Goal: Information Seeking & Learning: Learn about a topic

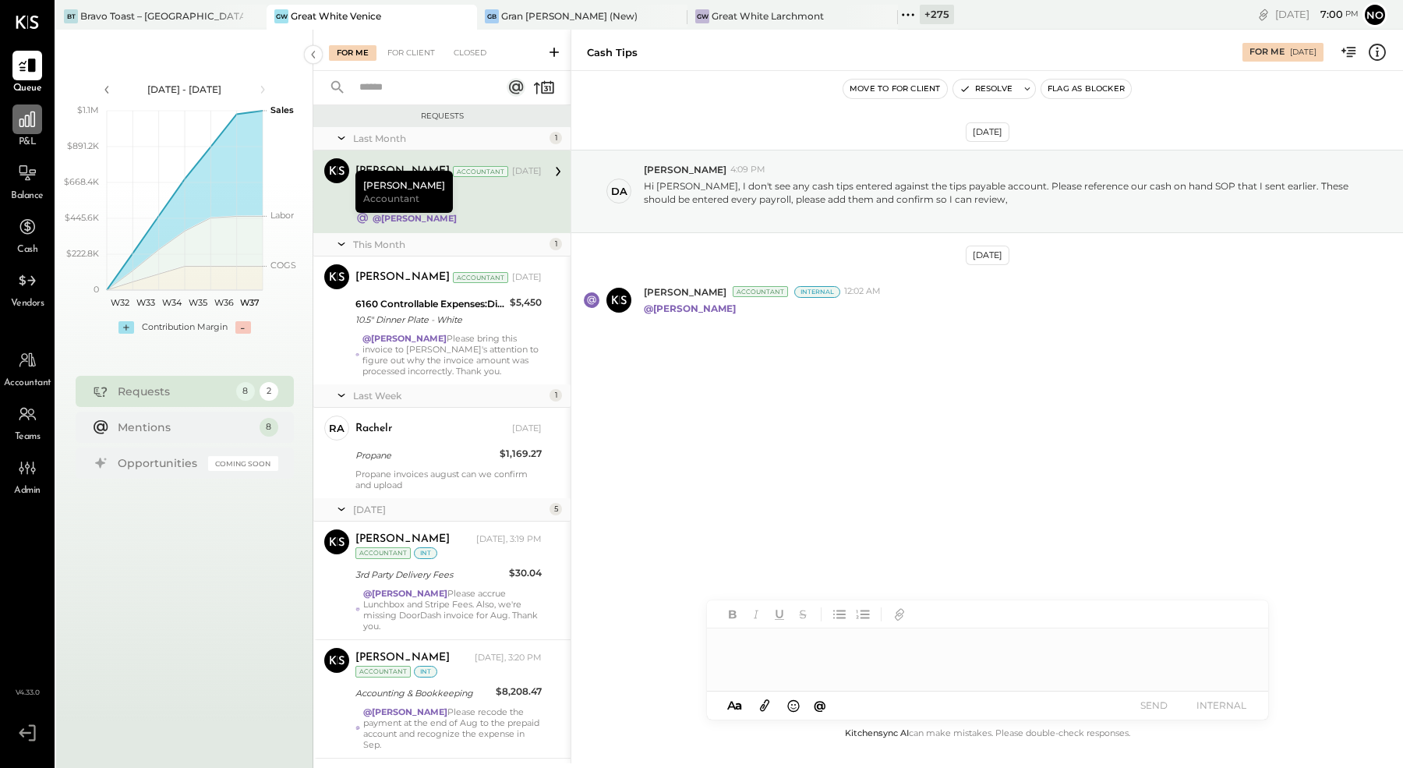
click at [26, 118] on icon at bounding box center [27, 119] width 20 height 20
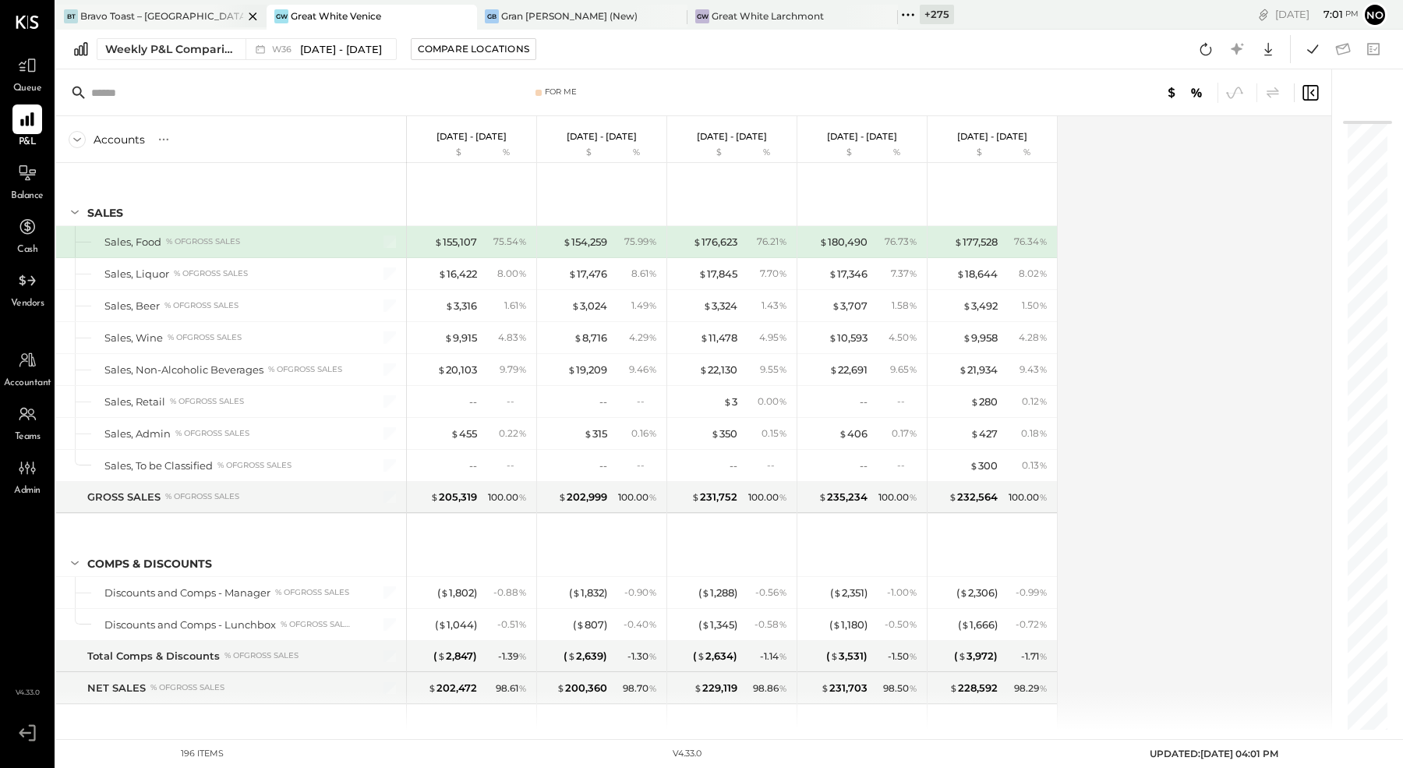
click at [175, 16] on div "Bravo Toast – [GEOGRAPHIC_DATA]" at bounding box center [161, 15] width 163 height 13
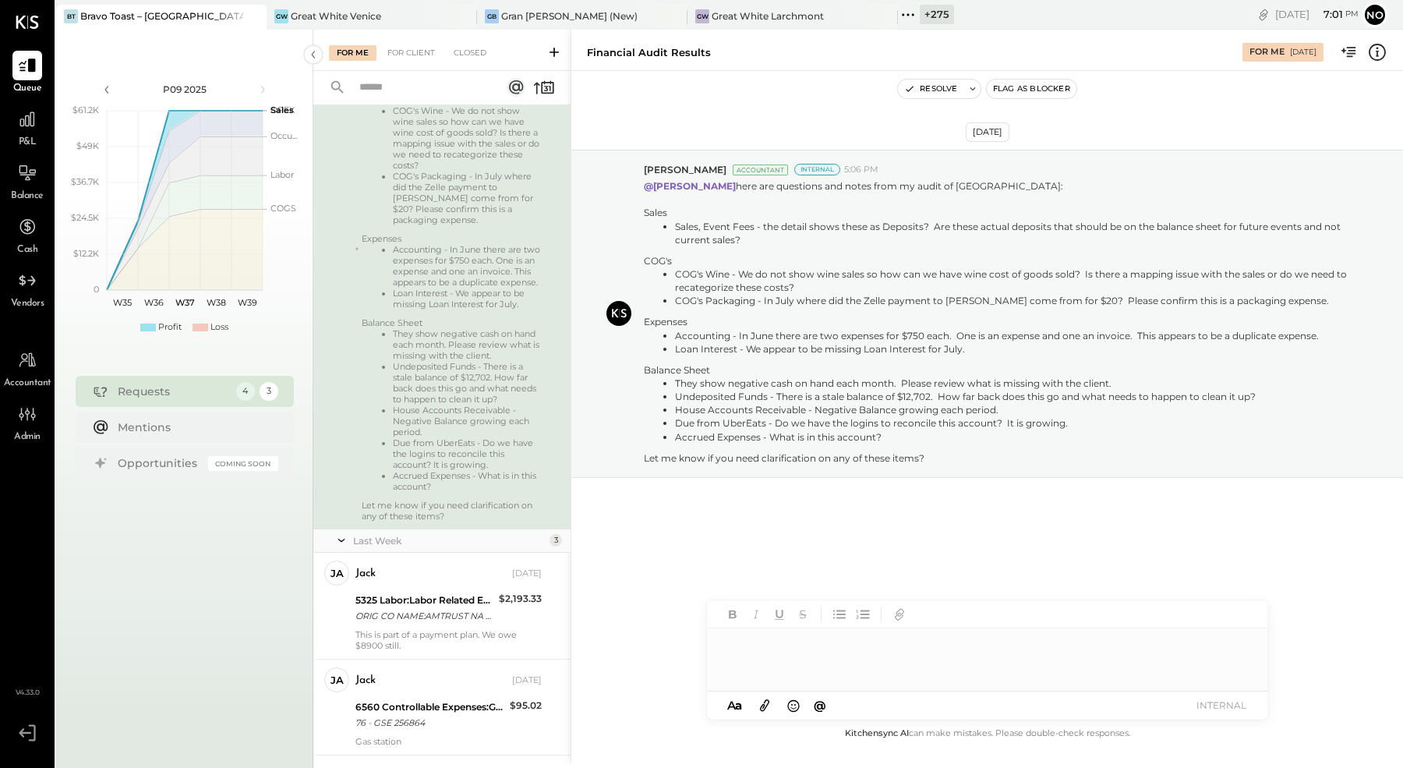
scroll to position [392, 0]
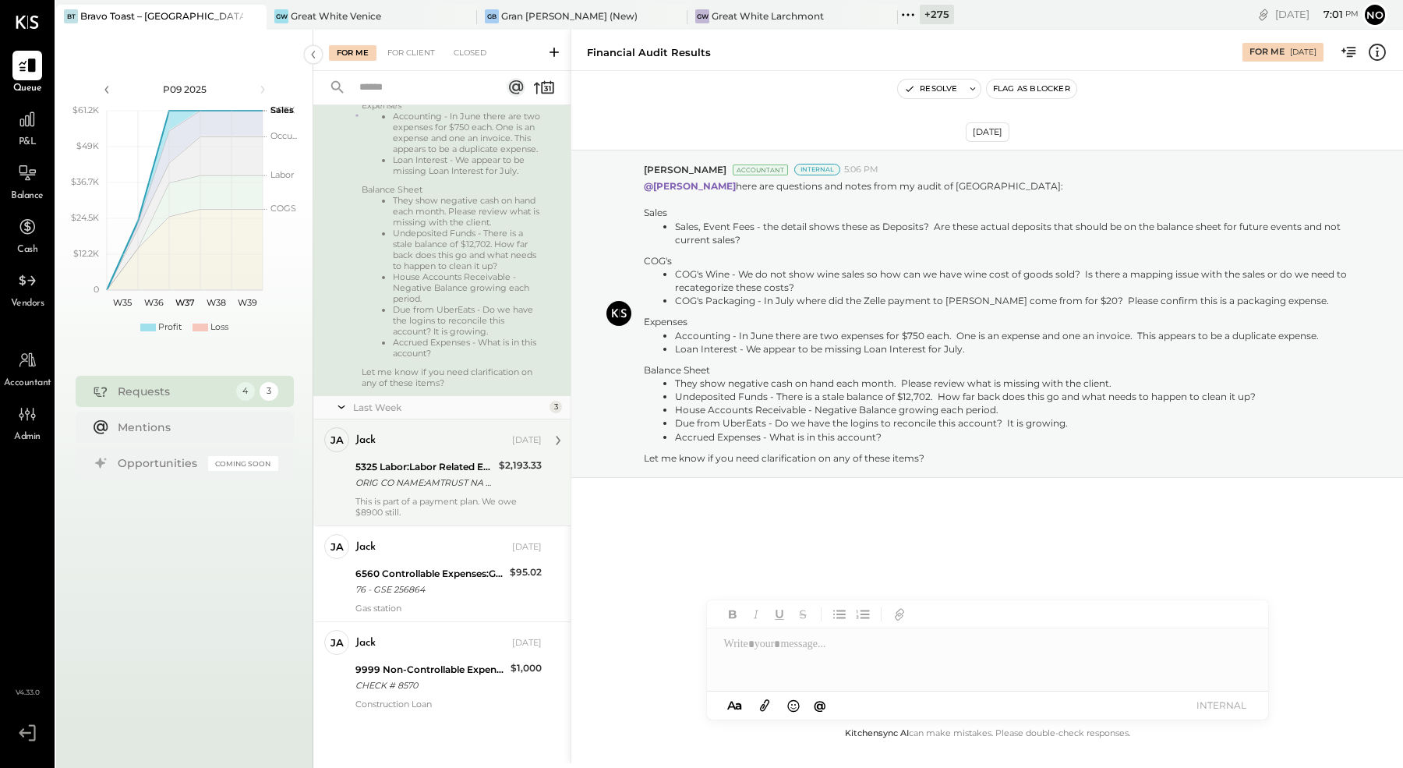
click at [453, 486] on div "ORIG CO NAME:AMTRUST NA ORIG ID:XXXXXX5001 DESC DATE:[DATE] CO ENTRY DESCR:PAYM…" at bounding box center [424, 483] width 139 height 16
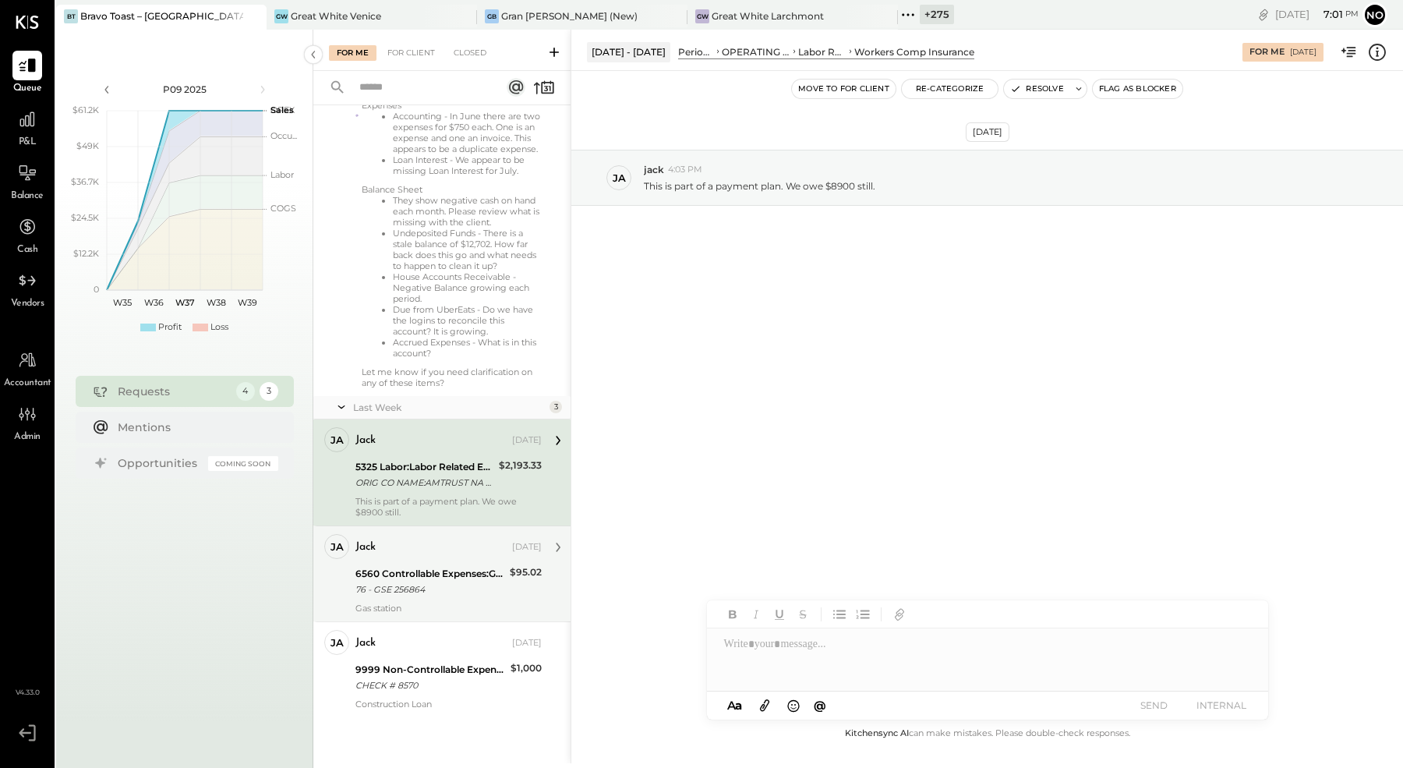
click at [416, 590] on div "76 - GSE 256864" at bounding box center [430, 589] width 150 height 16
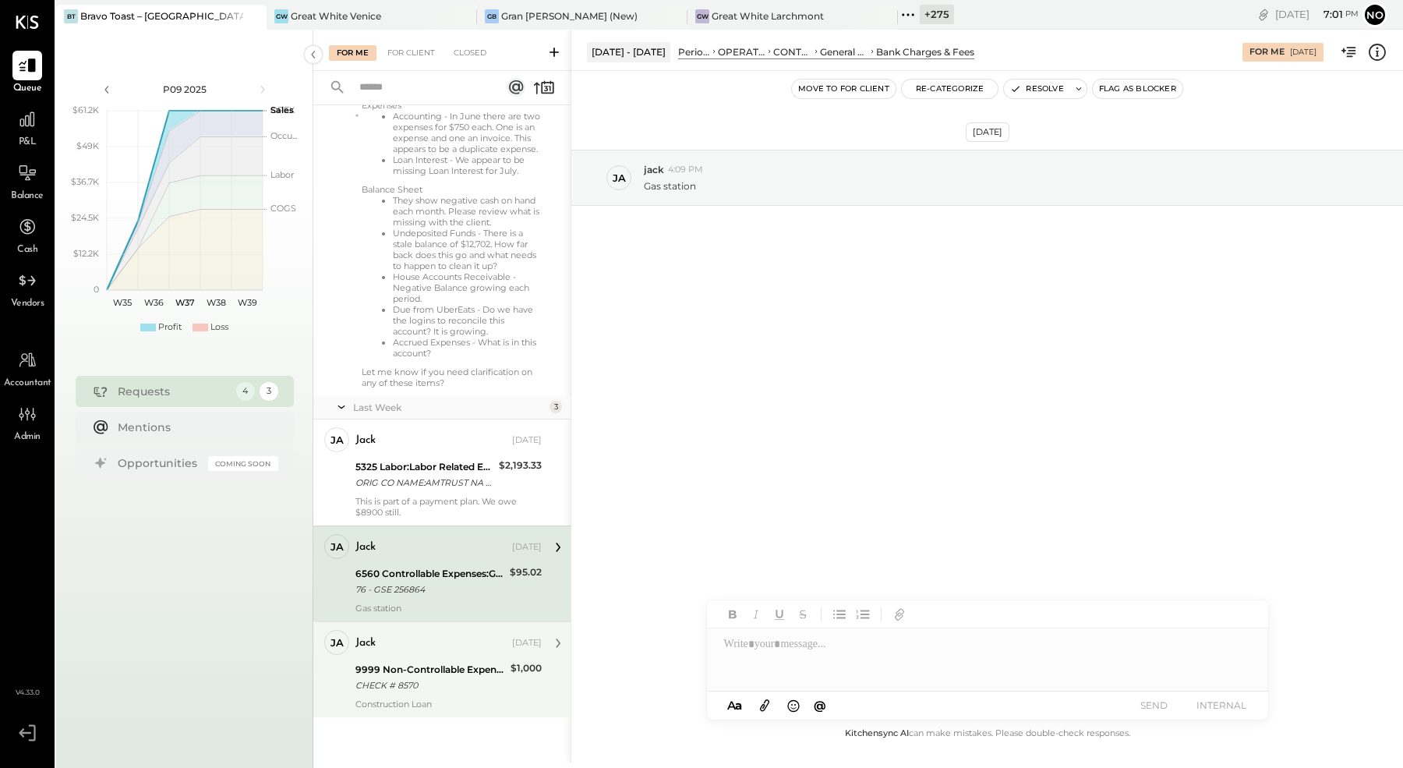
click at [407, 670] on div "9999 Non-Controllable Expenses:Other Income and Expenses:To Be Classified P&L" at bounding box center [430, 670] width 150 height 16
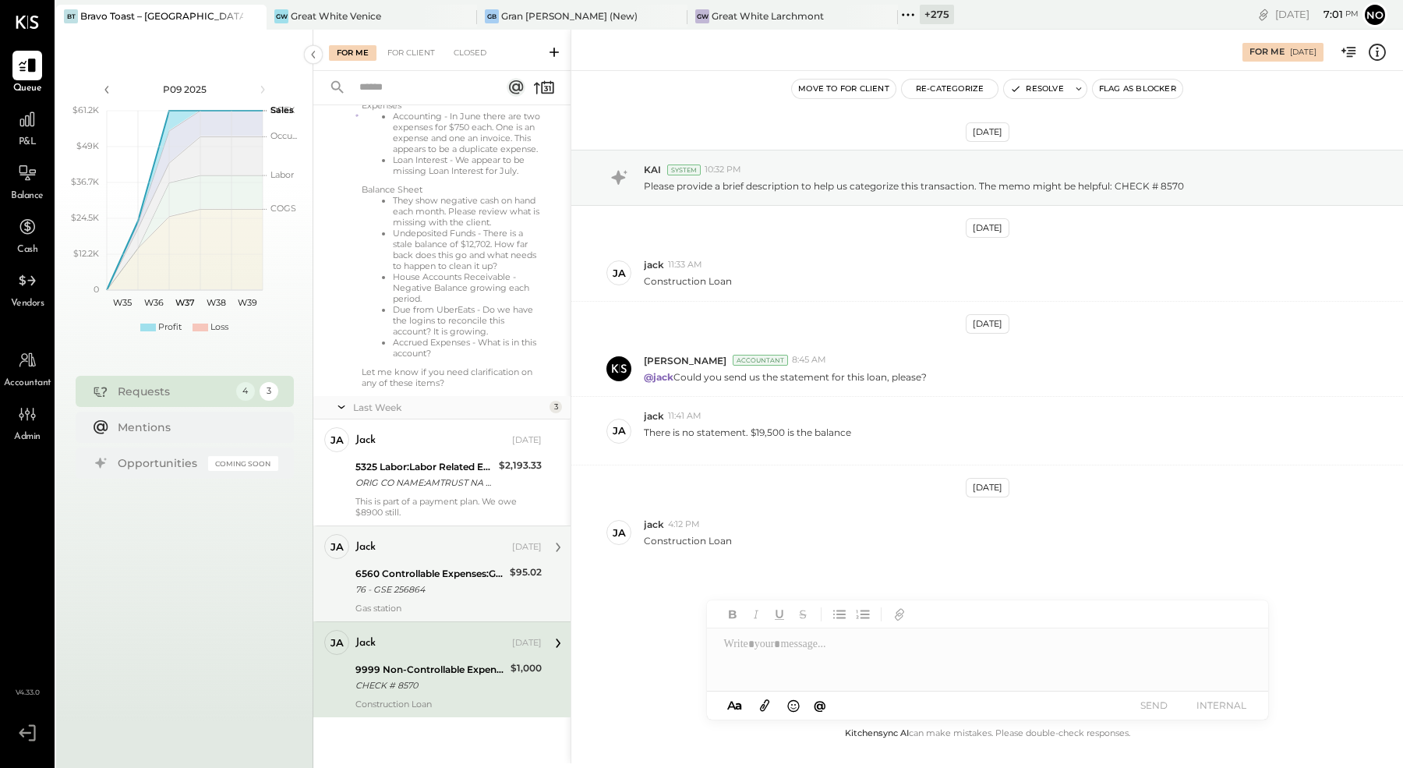
click at [425, 586] on div "76 - GSE 256864" at bounding box center [430, 589] width 150 height 16
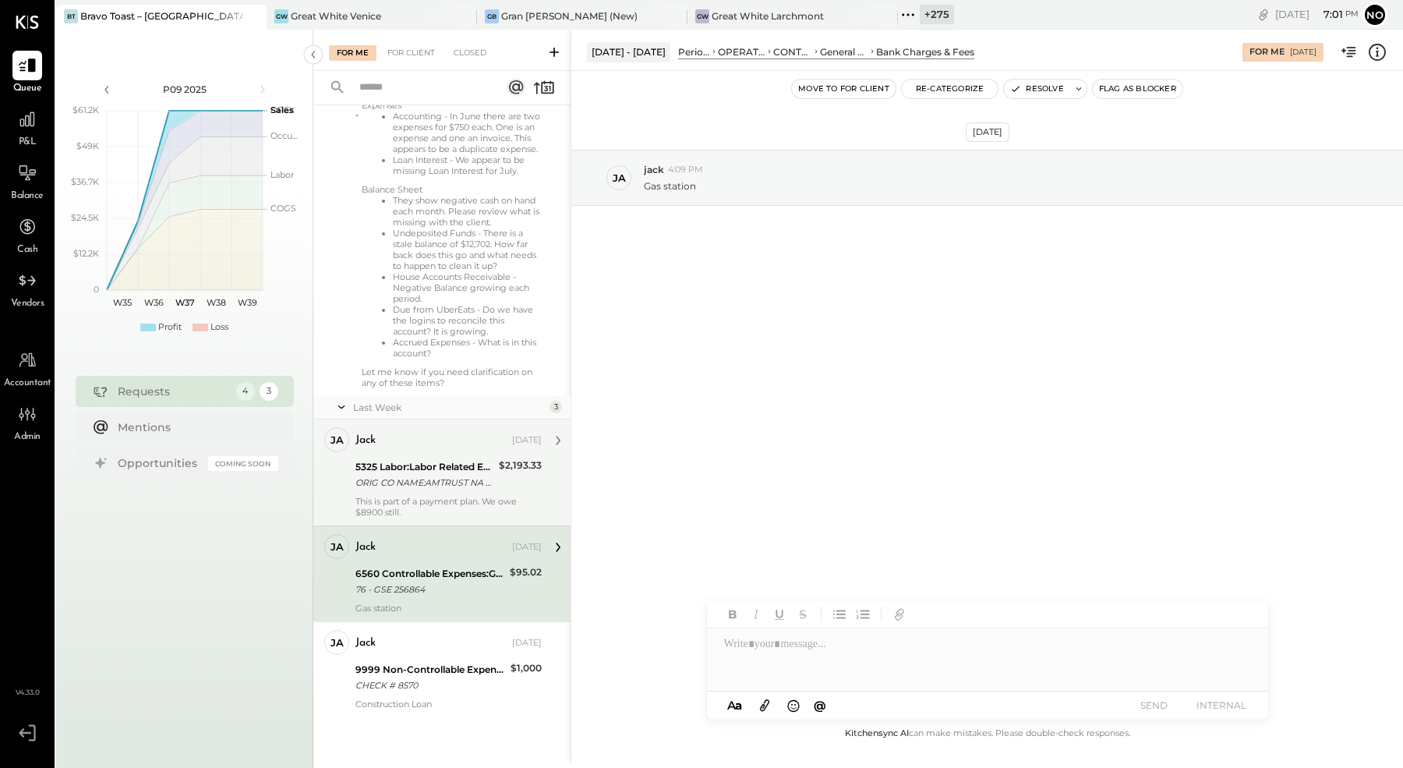
click at [456, 484] on div "ORIG CO NAME:AMTRUST NA ORIG ID:XXXXXX5001 DESC DATE:[DATE] CO ENTRY DESCR:PAYM…" at bounding box center [424, 483] width 139 height 16
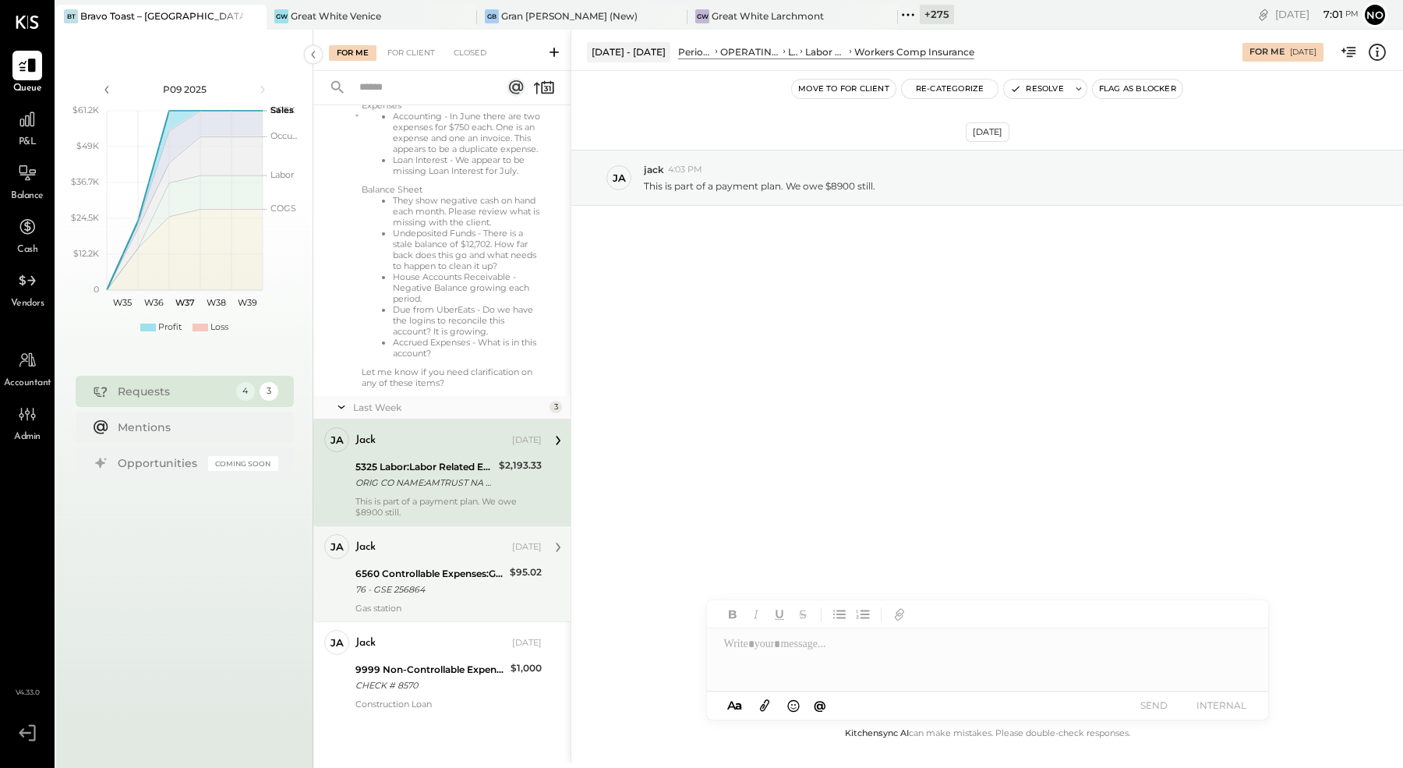
click at [399, 575] on div "6560 Controllable Expenses:General & Administrative Expenses:Bank Charges & Fees" at bounding box center [430, 574] width 150 height 16
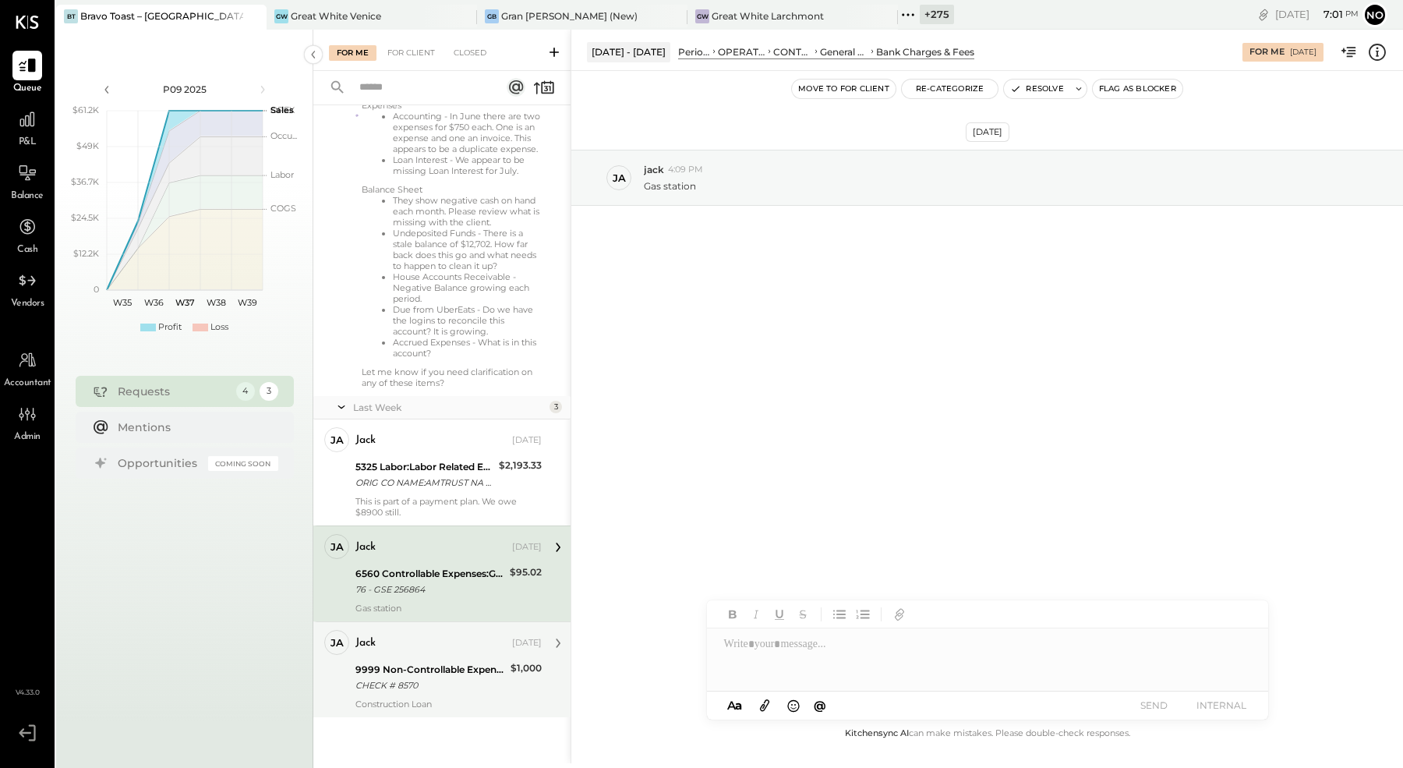
click at [419, 654] on div "jack [DATE]" at bounding box center [448, 643] width 186 height 22
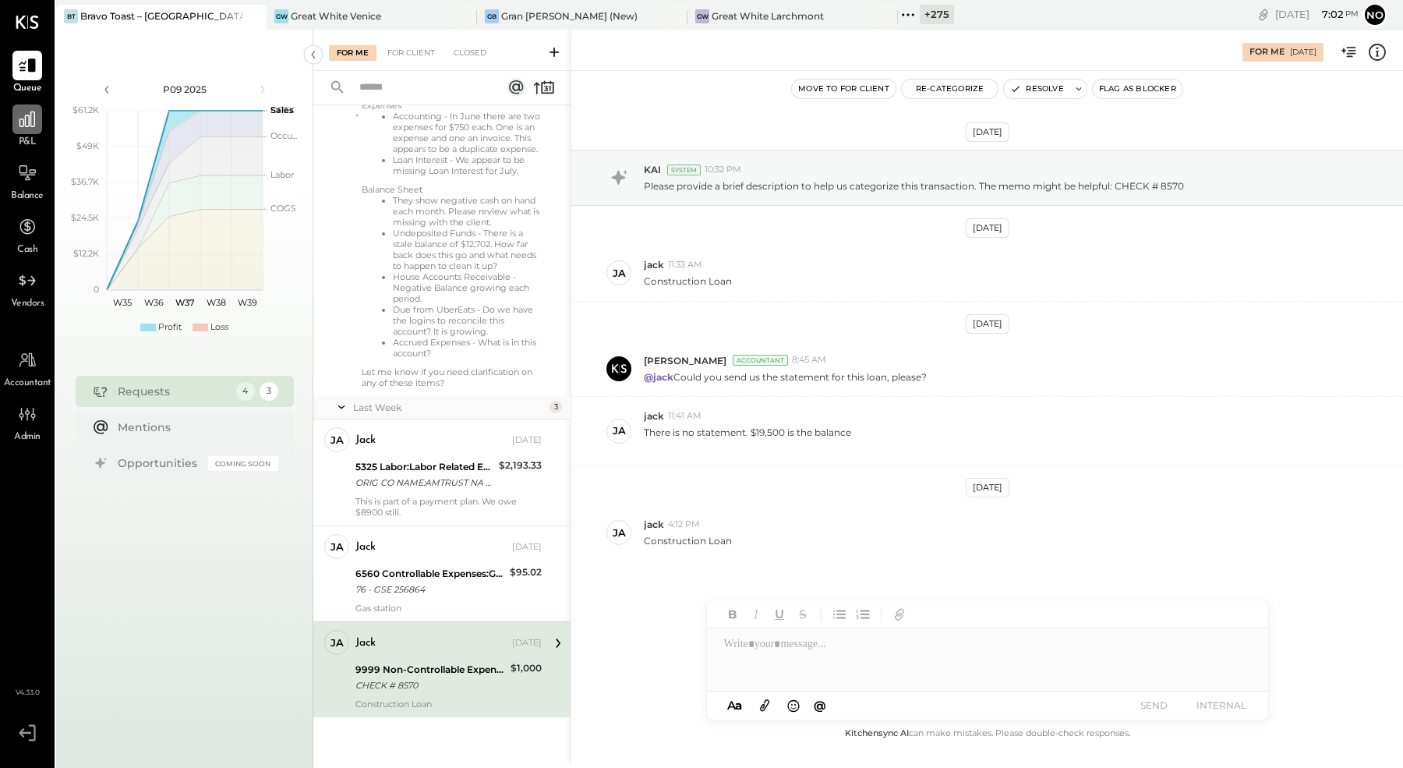
click at [31, 122] on icon at bounding box center [27, 119] width 20 height 20
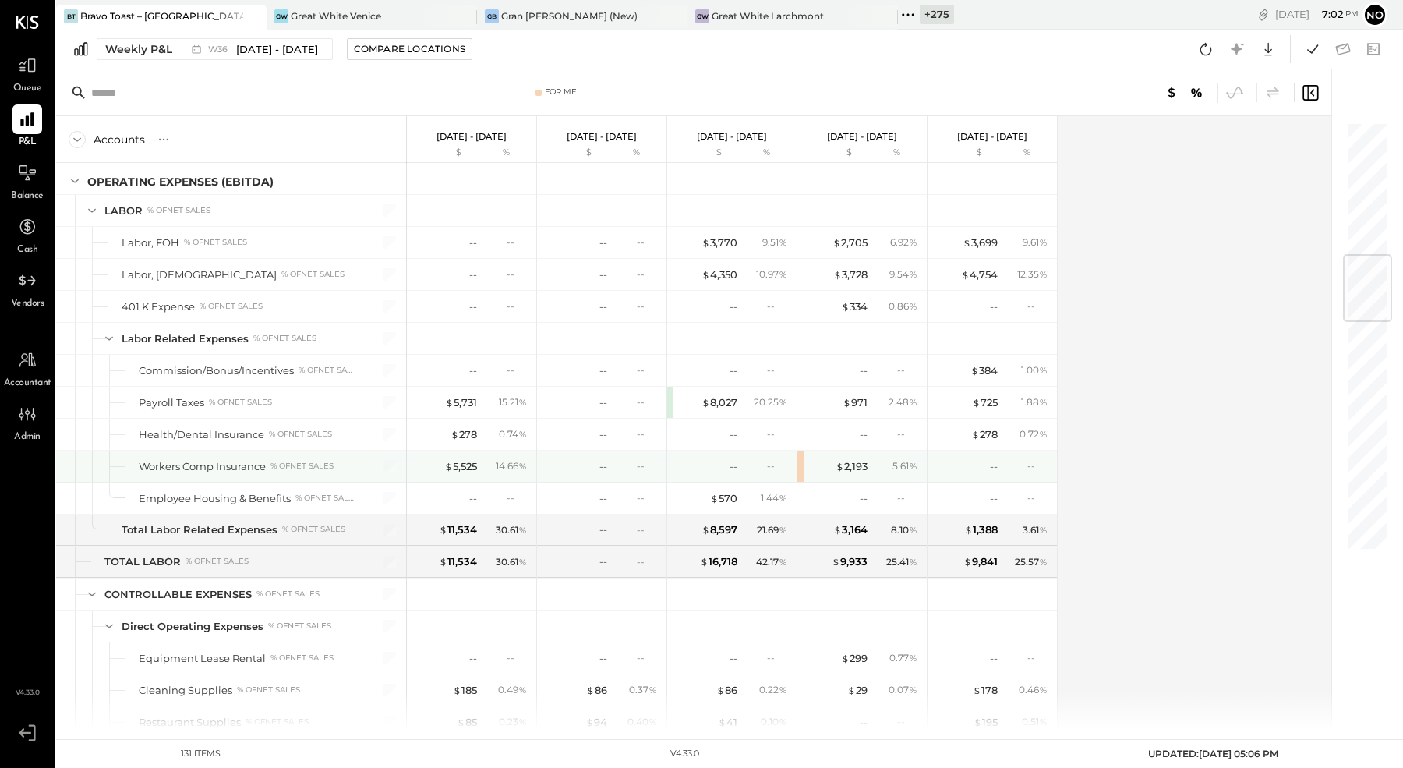
scroll to position [1290, 0]
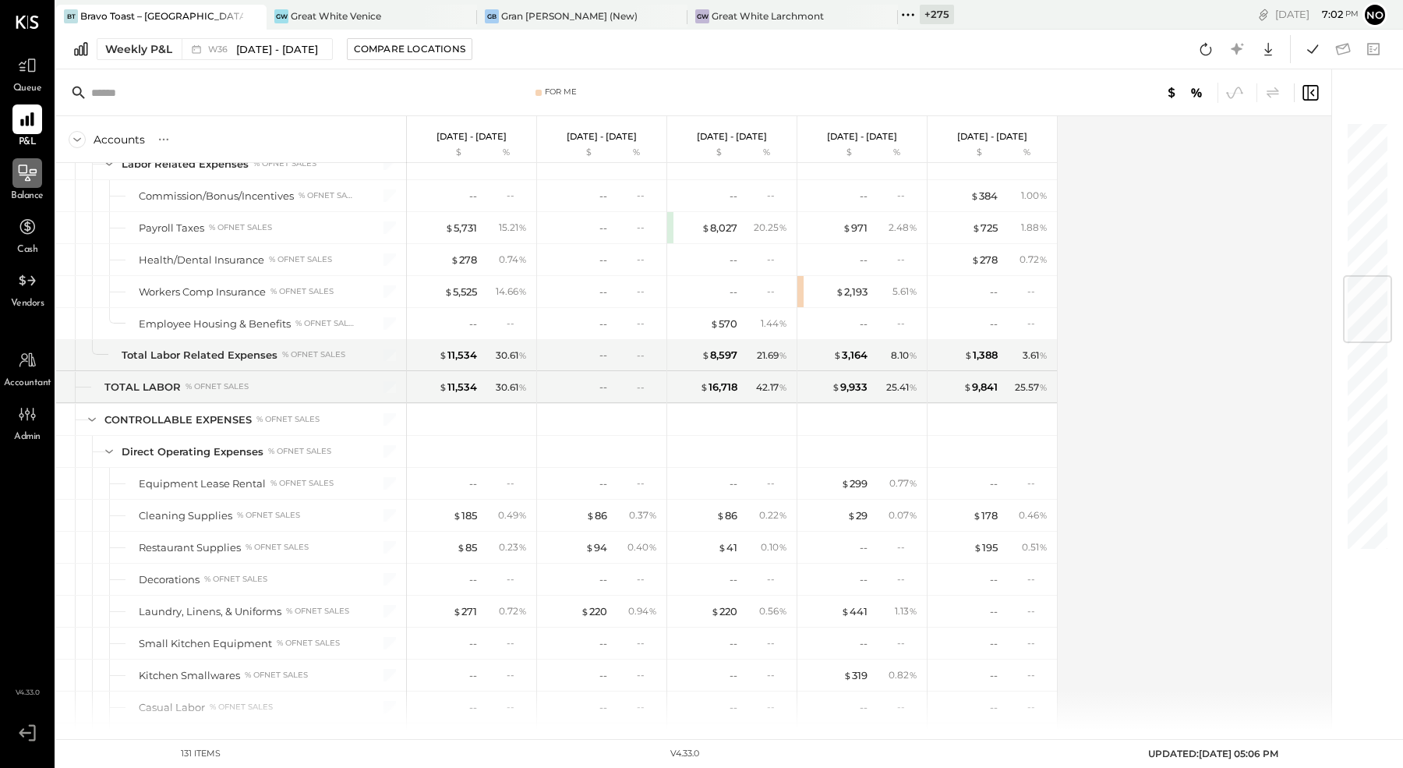
click at [22, 183] on div at bounding box center [27, 173] width 30 height 30
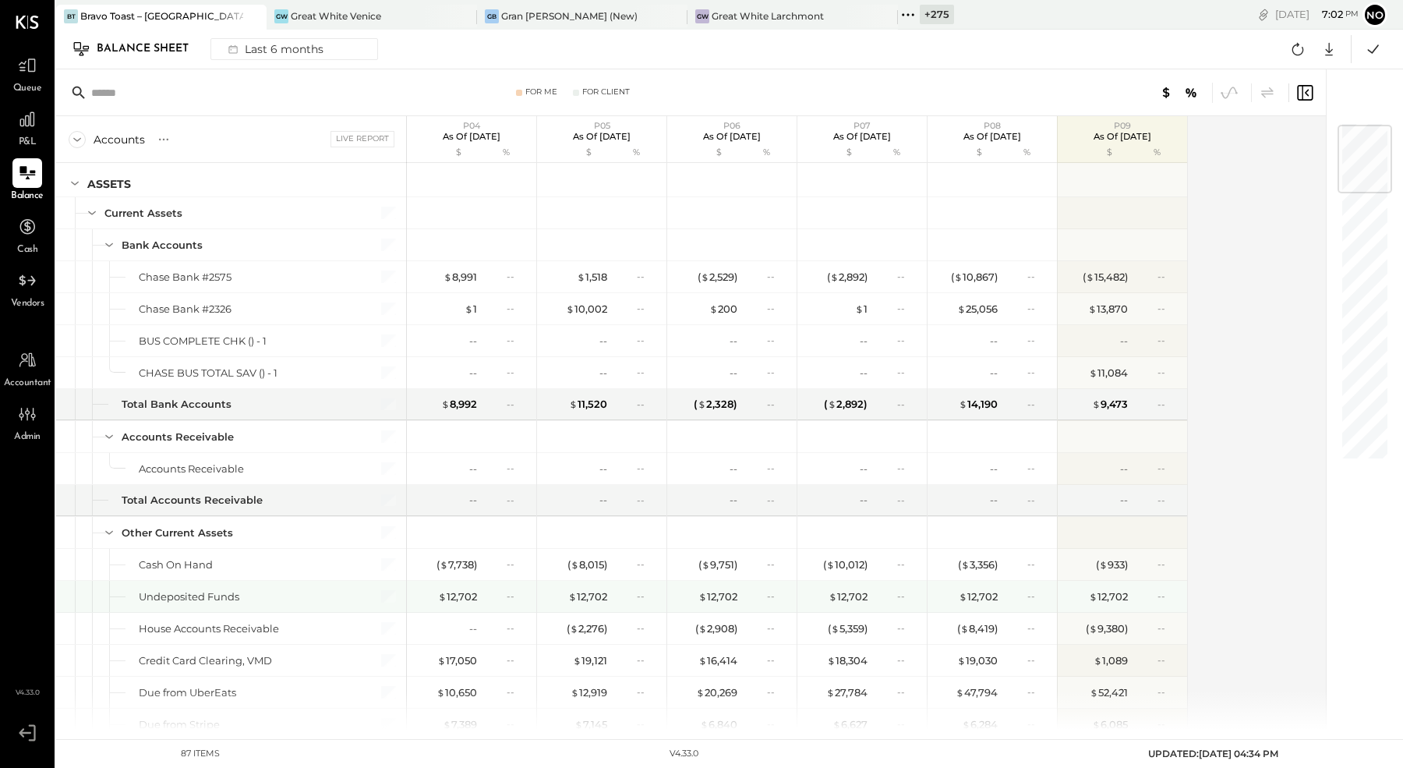
scroll to position [36, 0]
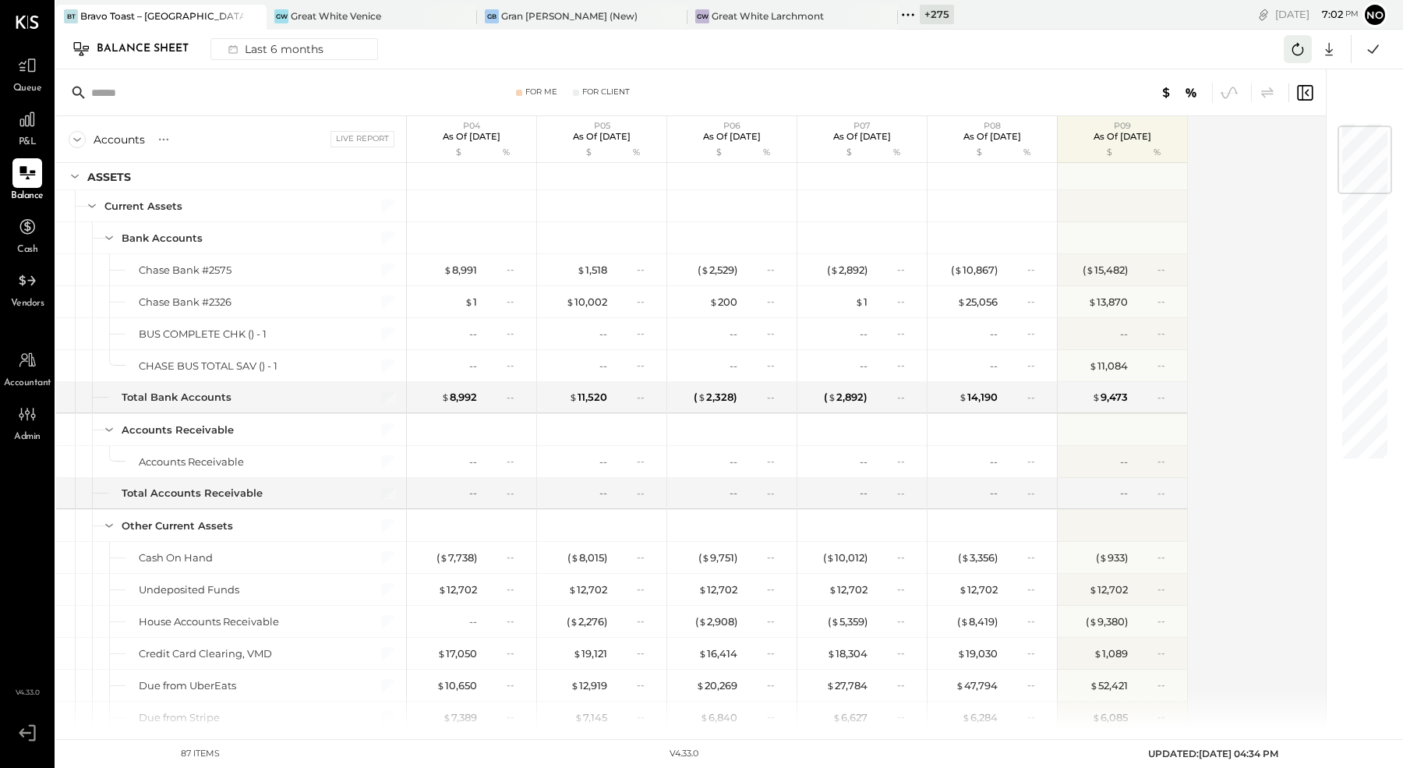
click at [1290, 51] on icon at bounding box center [1297, 49] width 20 height 20
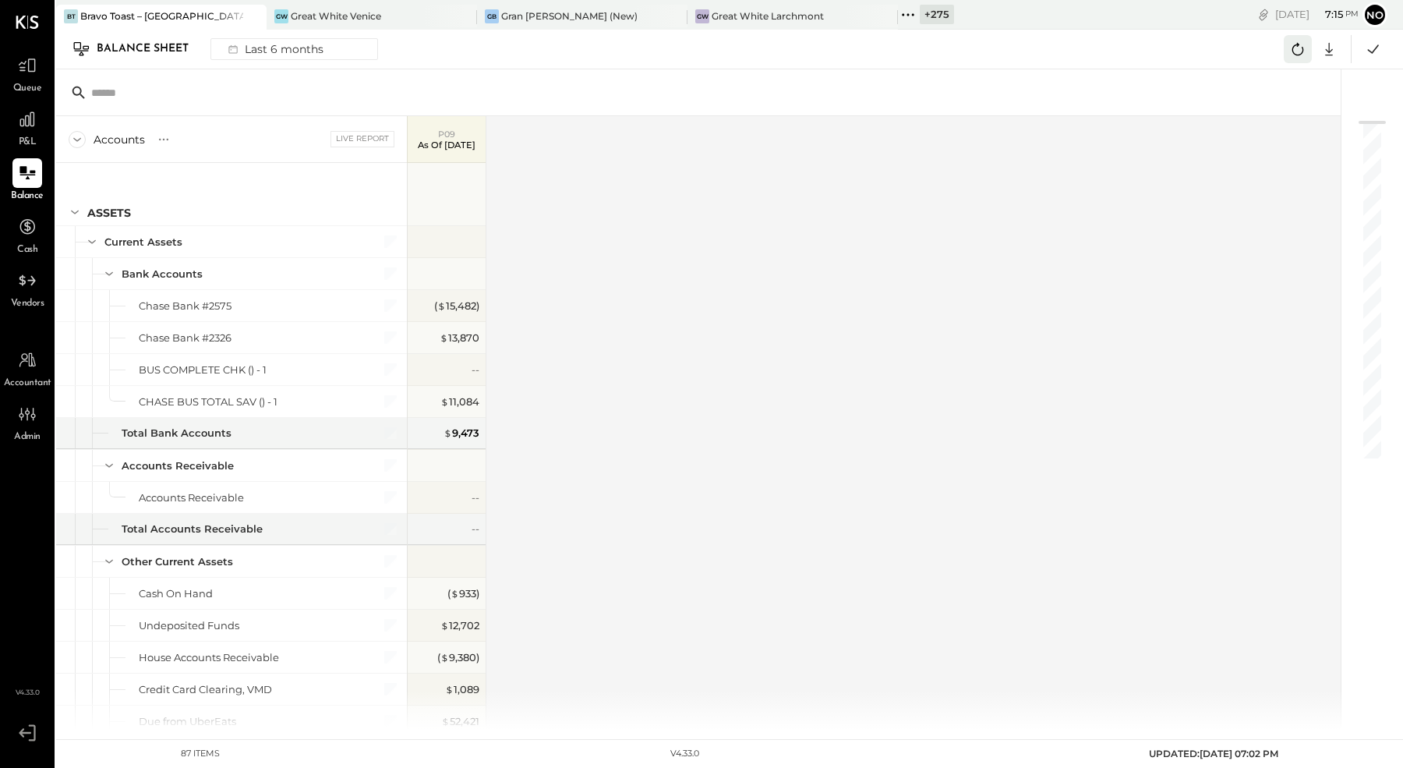
click at [1301, 45] on icon at bounding box center [1297, 49] width 20 height 20
click at [1291, 55] on icon at bounding box center [1297, 49] width 20 height 20
click at [1377, 51] on icon at bounding box center [1373, 49] width 20 height 20
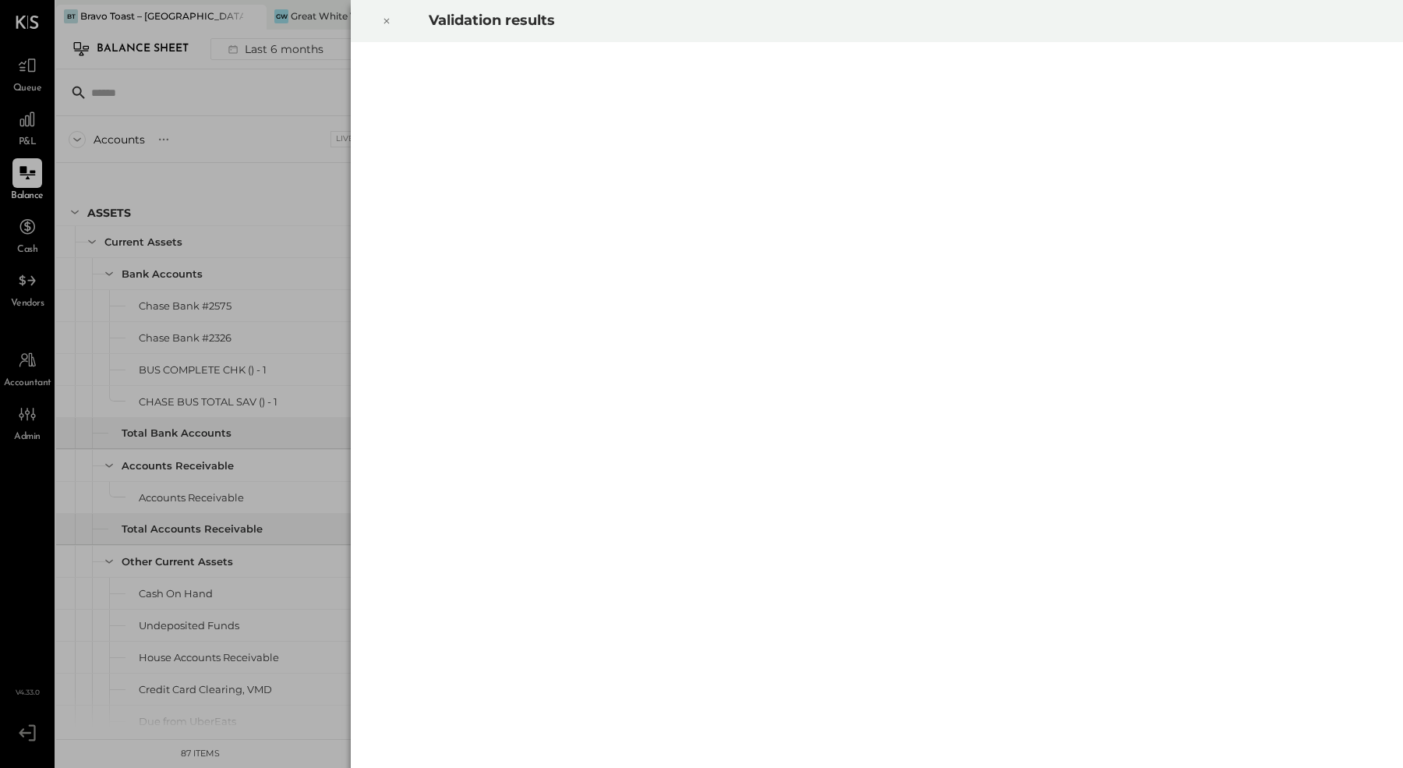
click at [389, 23] on icon at bounding box center [386, 21] width 9 height 19
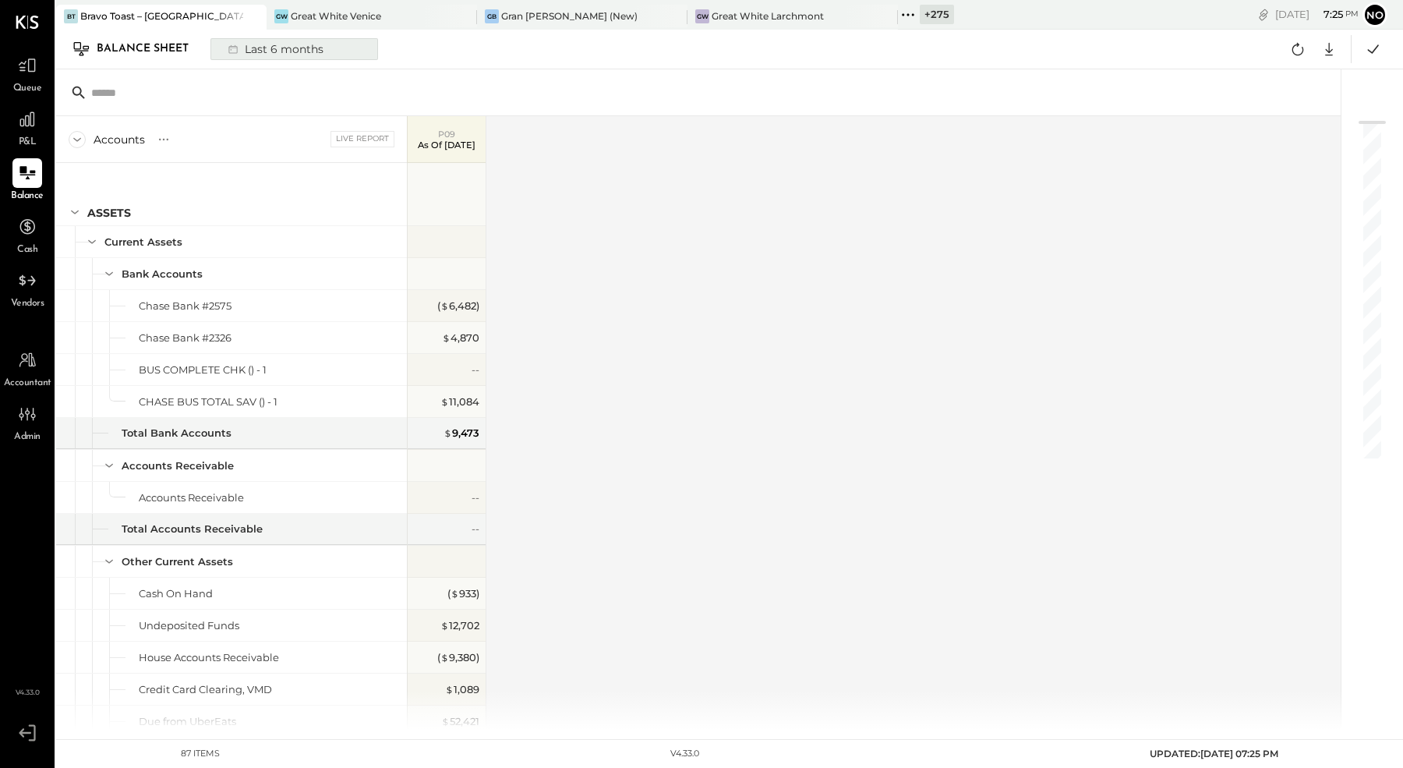
click at [274, 50] on div "Last 6 months" at bounding box center [274, 49] width 111 height 20
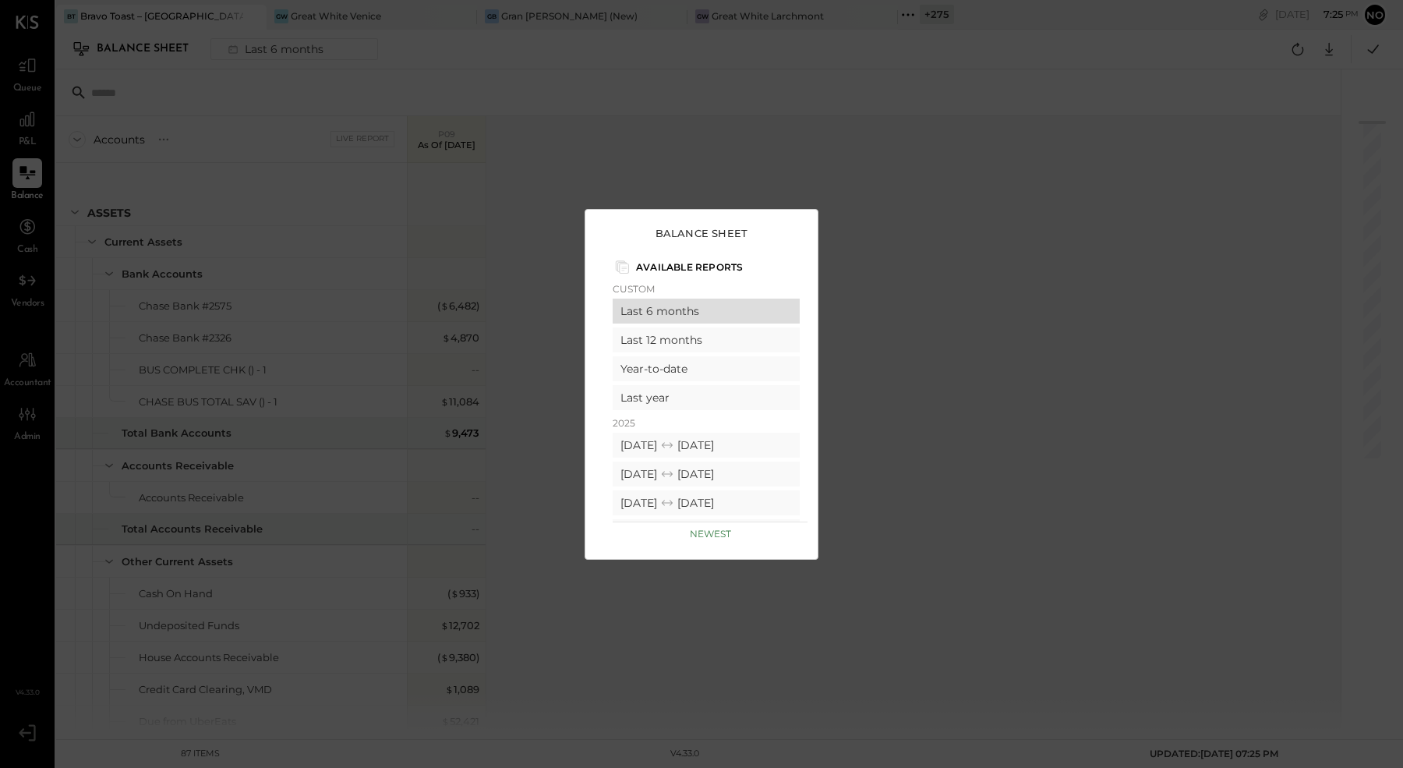
click at [711, 312] on div "Last 6 months" at bounding box center [706, 310] width 187 height 25
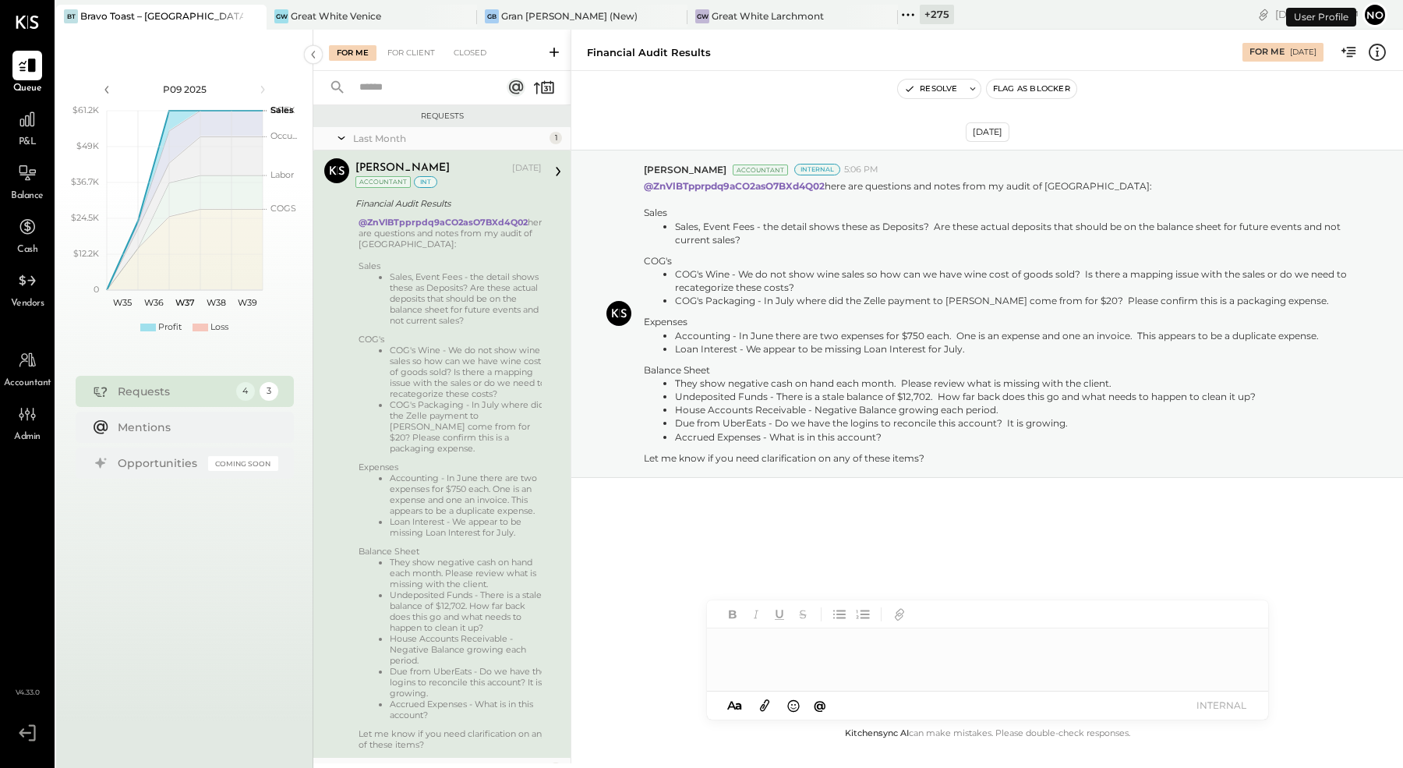
scroll to position [35, 0]
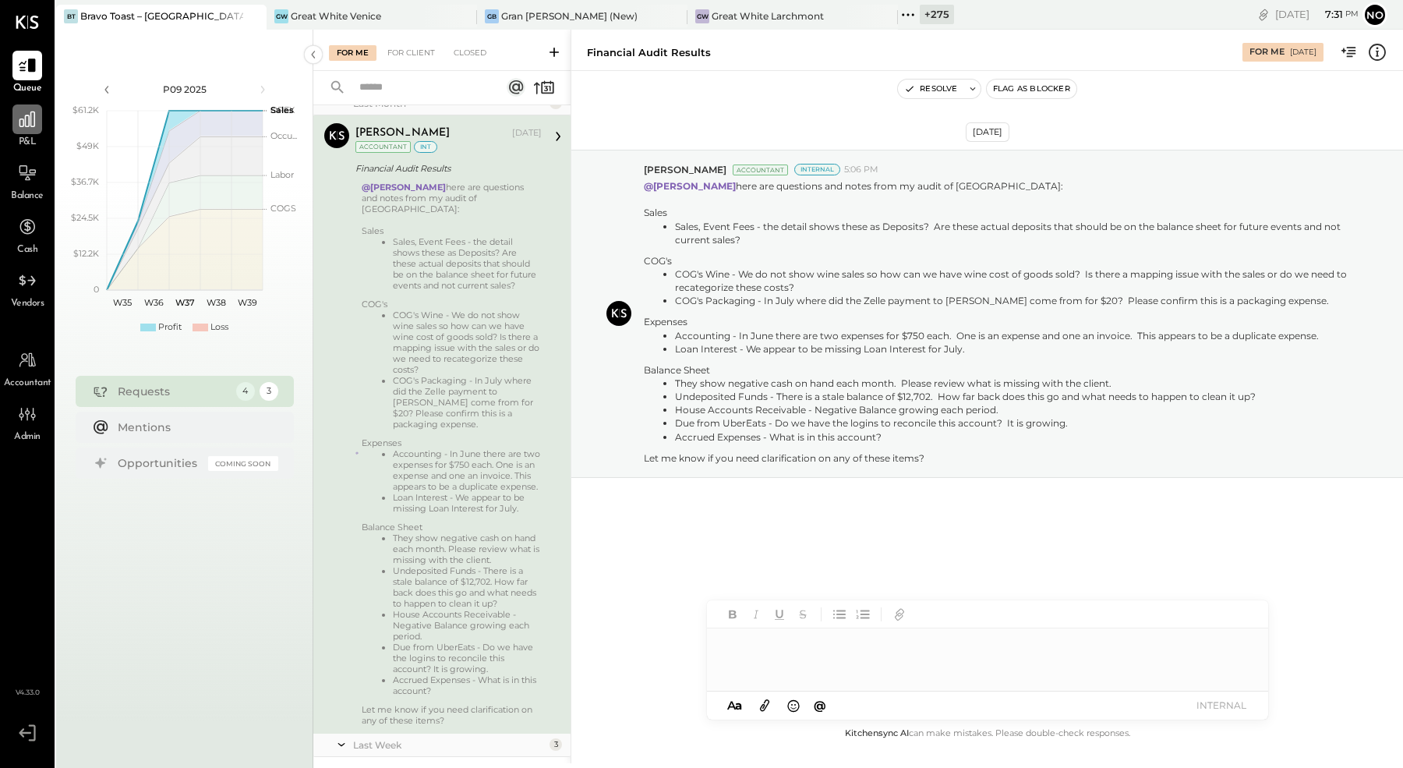
click at [16, 120] on div at bounding box center [27, 119] width 30 height 30
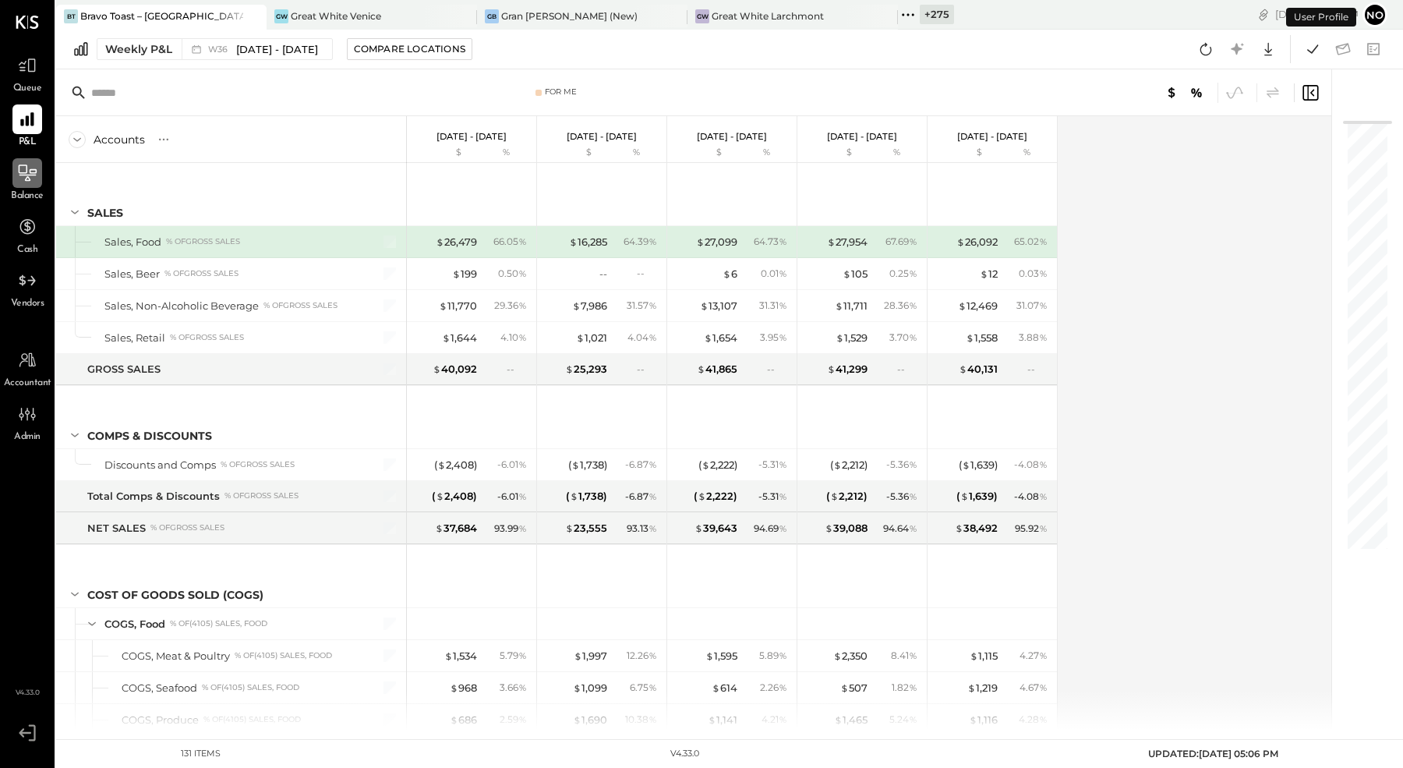
click at [29, 171] on icon at bounding box center [27, 173] width 20 height 20
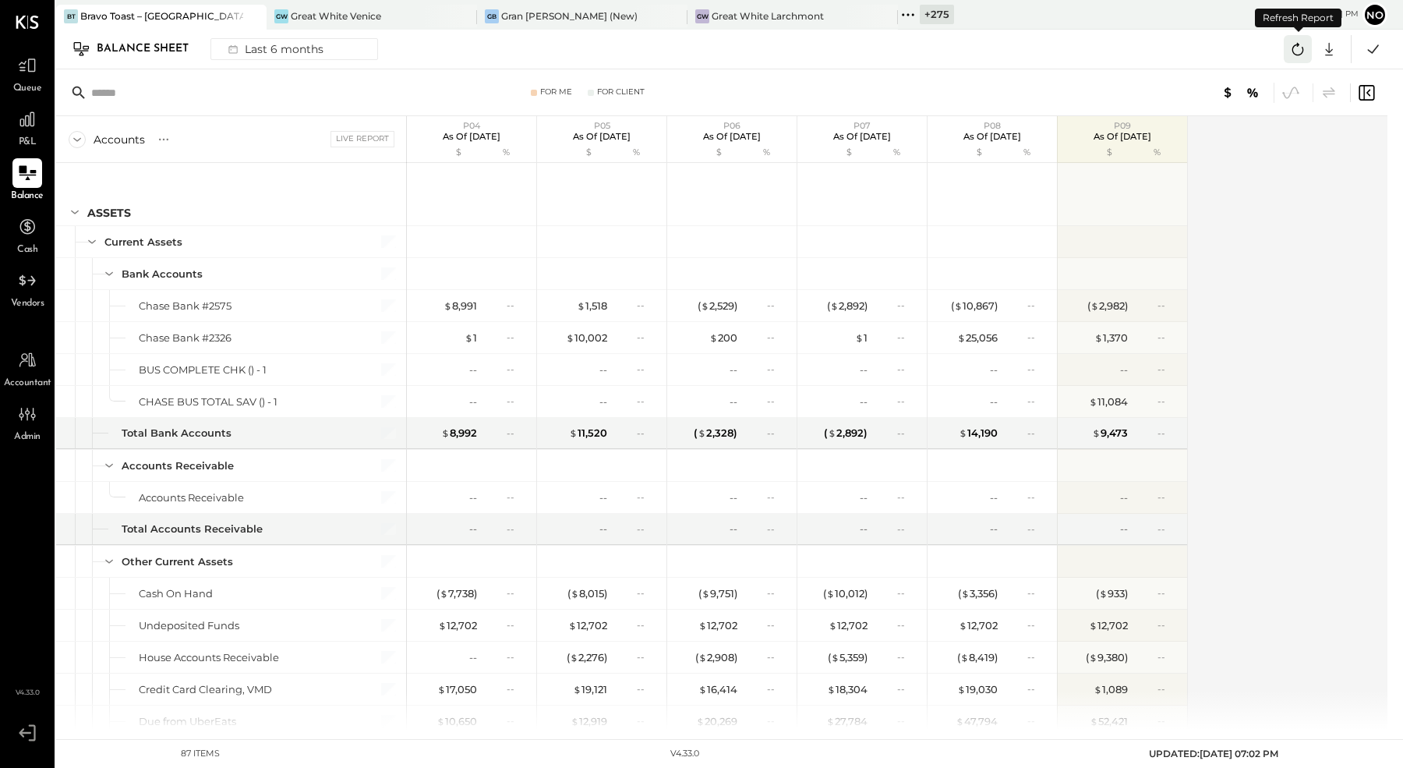
click at [1298, 51] on icon at bounding box center [1297, 49] width 20 height 20
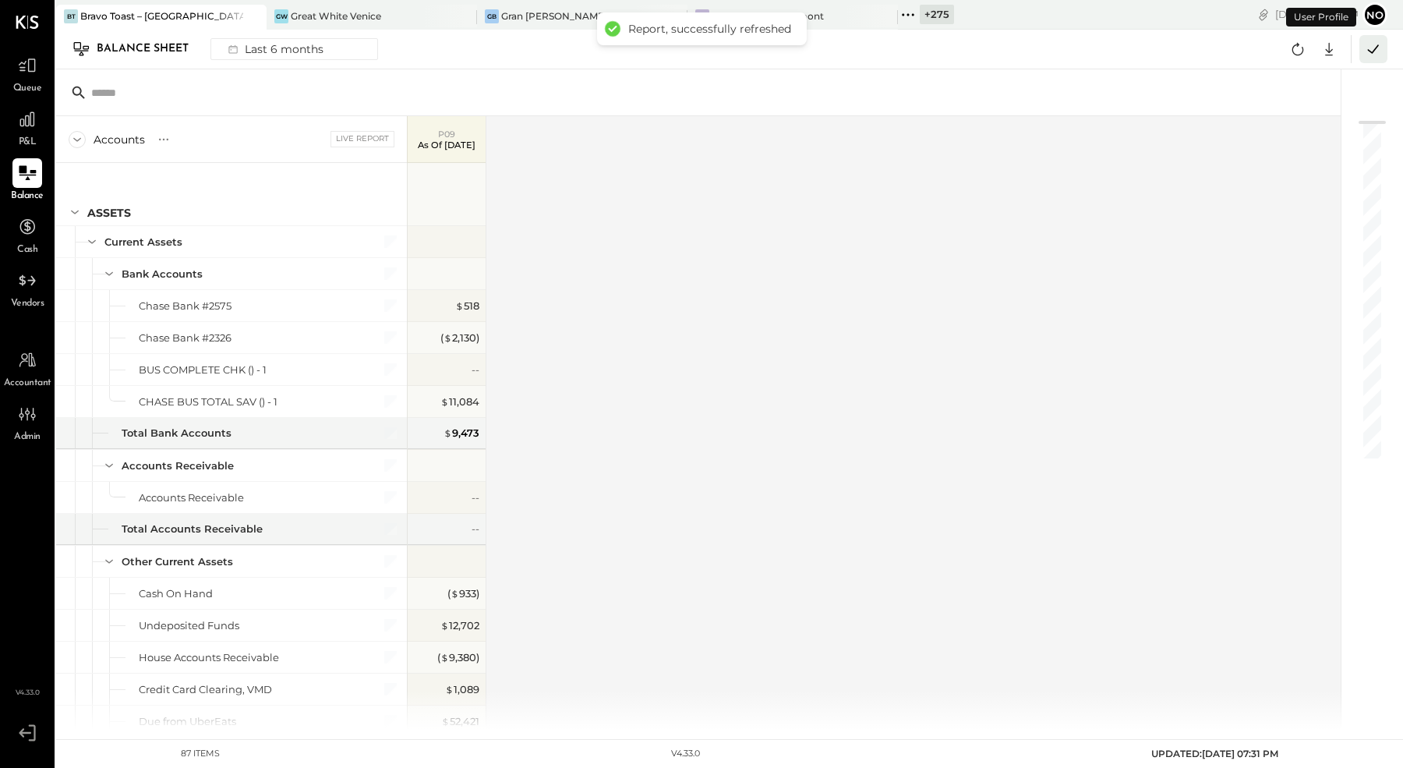
click at [1370, 43] on icon at bounding box center [1373, 49] width 20 height 20
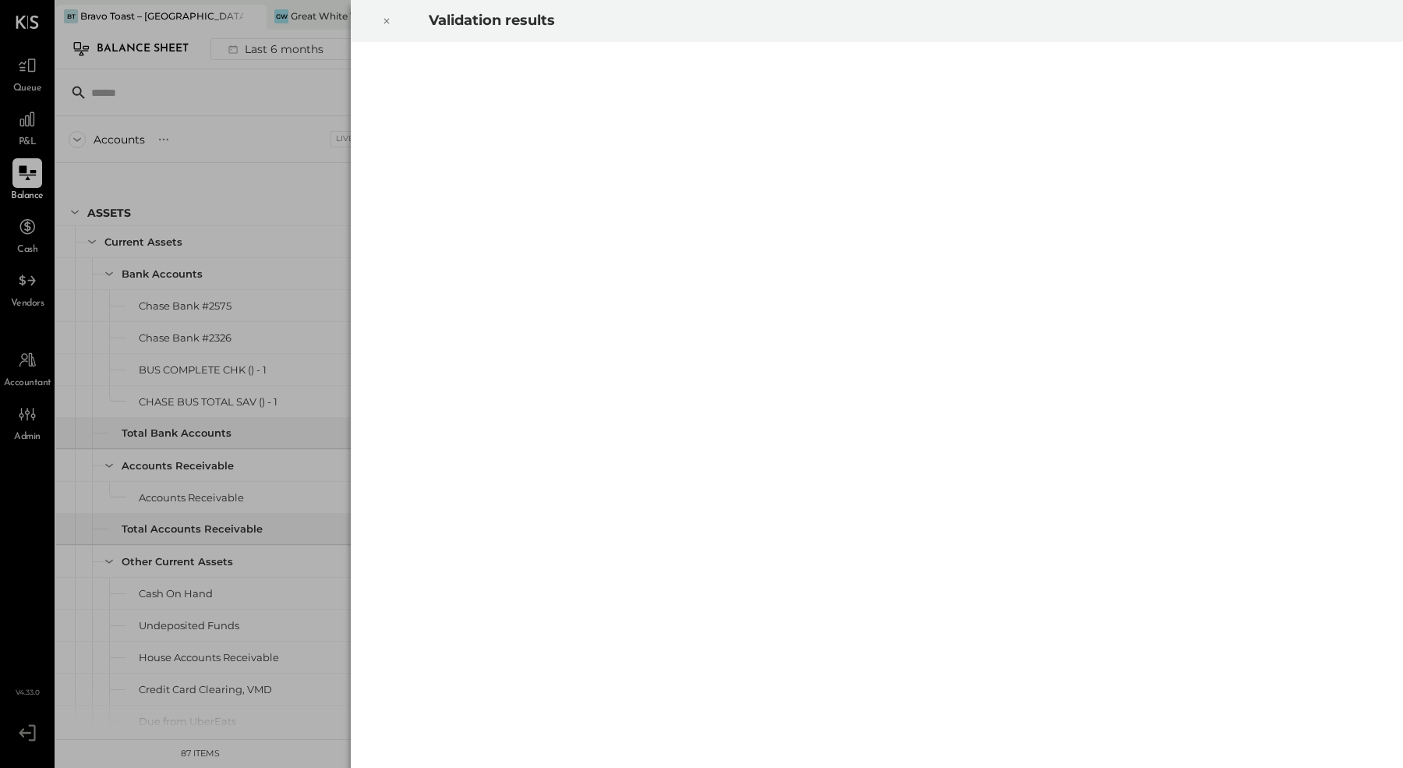
click at [387, 21] on icon at bounding box center [386, 21] width 9 height 19
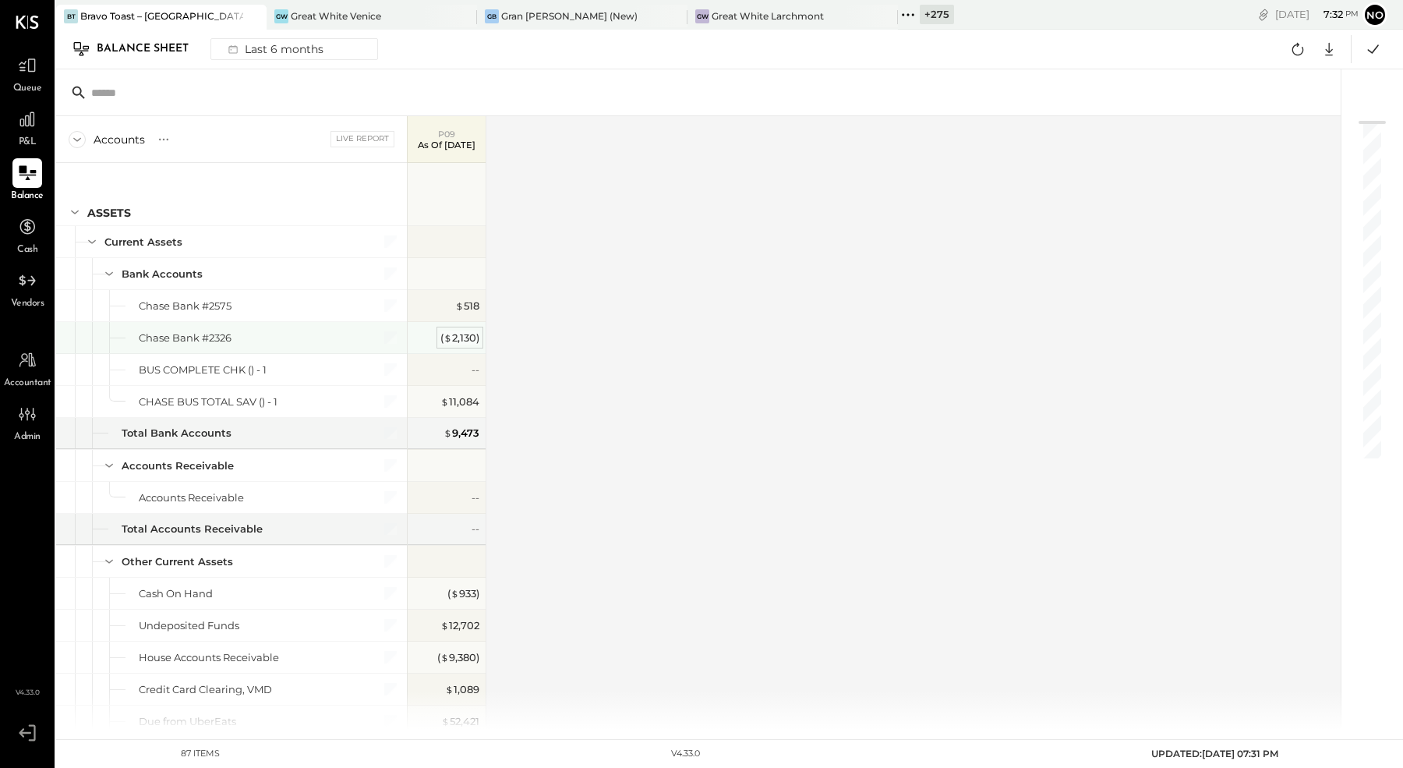
click at [468, 340] on div "( $ 2,130 )" at bounding box center [459, 337] width 39 height 15
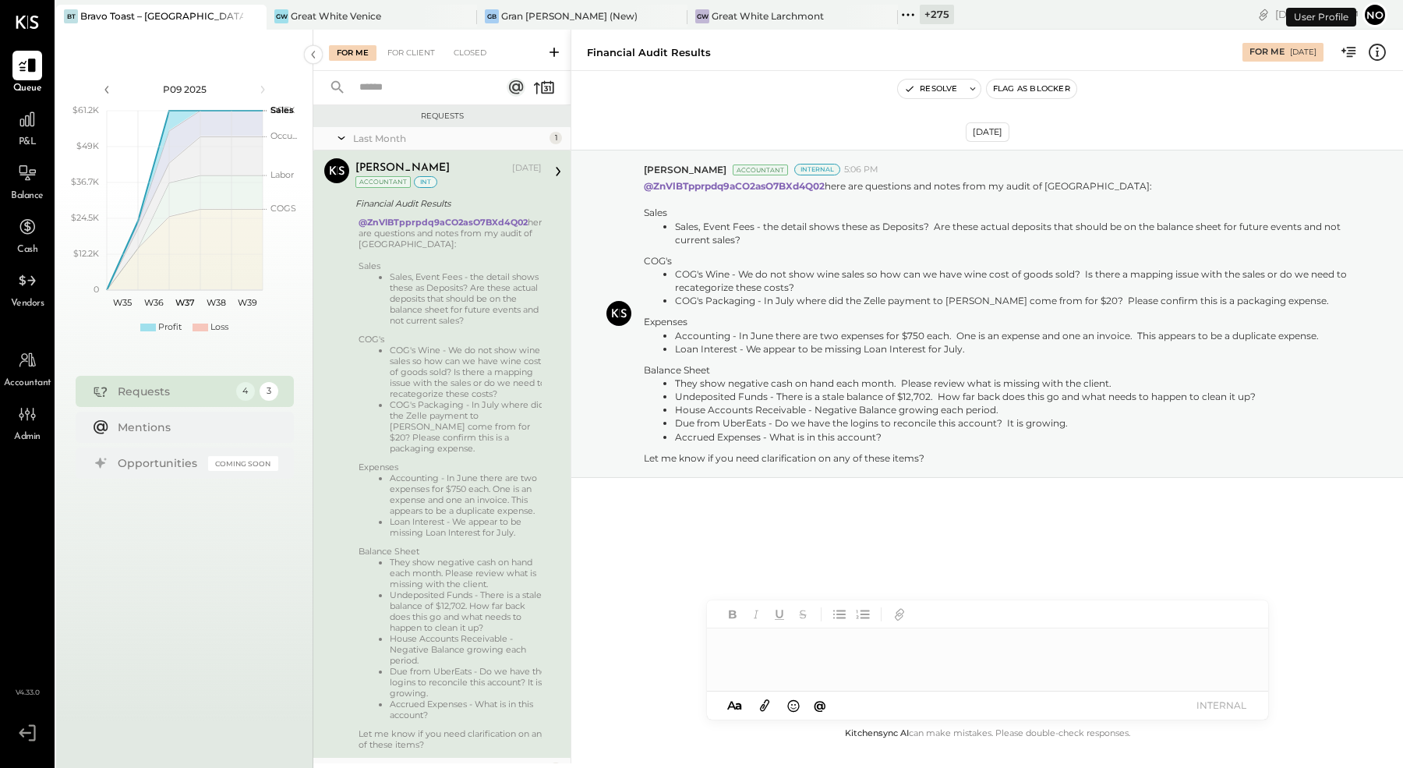
scroll to position [35, 0]
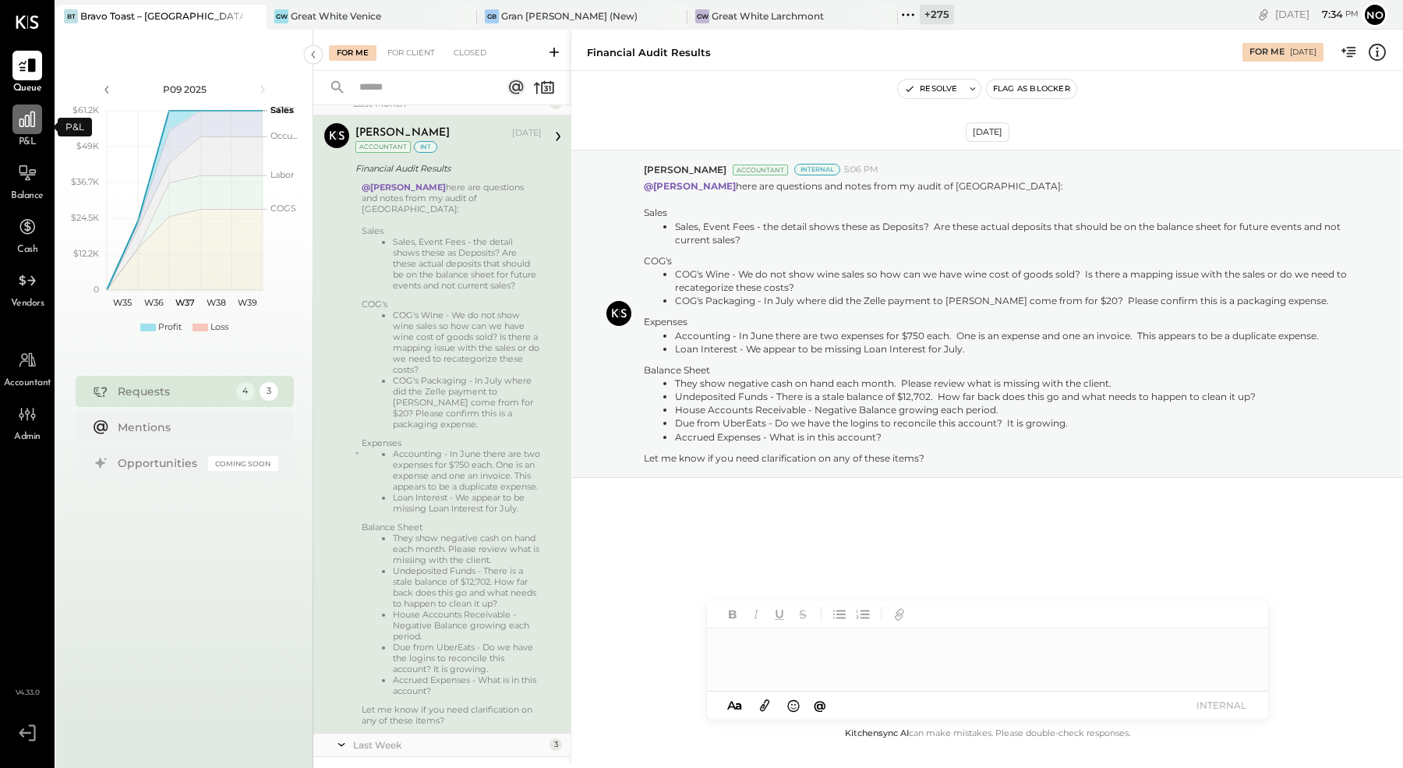
click at [28, 118] on icon at bounding box center [27, 119] width 20 height 20
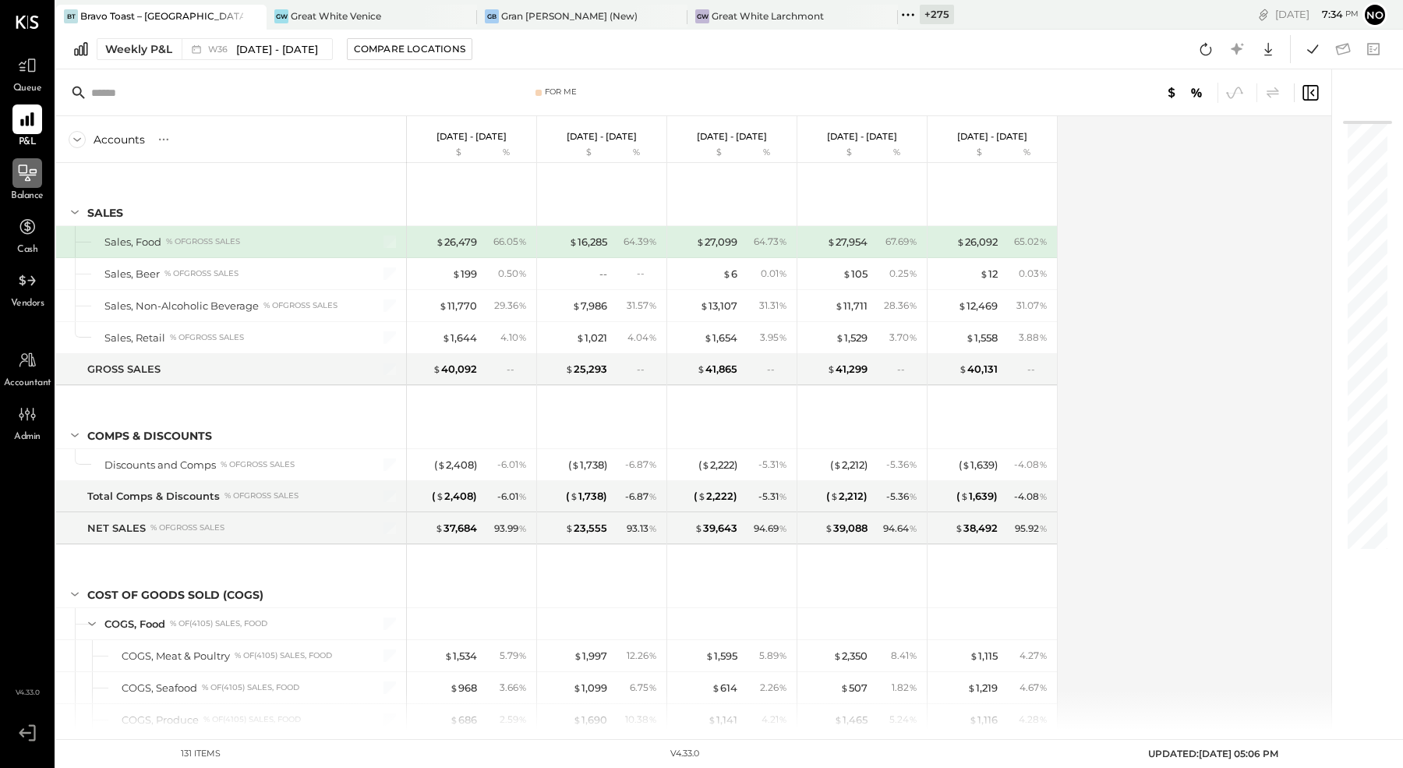
click at [21, 187] on div at bounding box center [27, 173] width 30 height 30
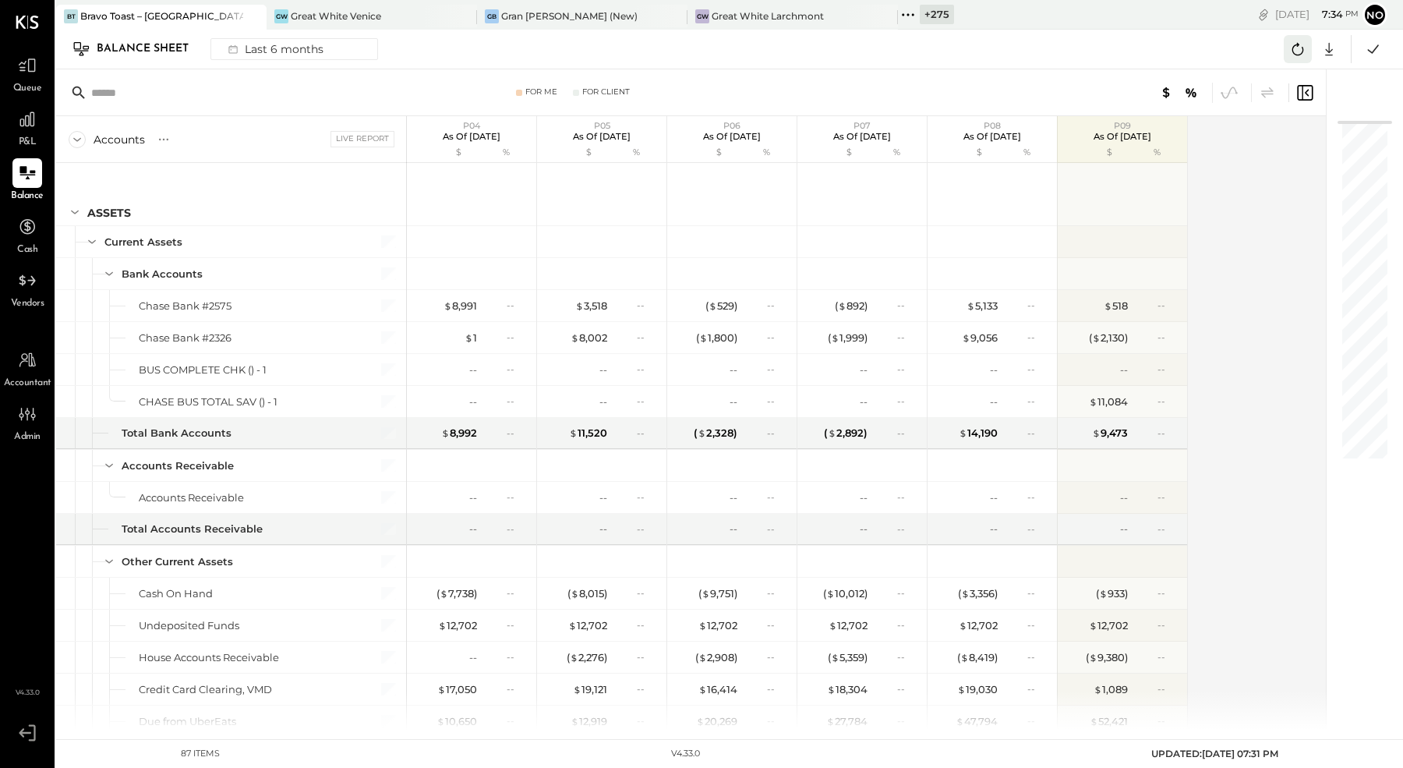
click at [1298, 47] on icon at bounding box center [1297, 49] width 20 height 20
click at [1294, 52] on icon at bounding box center [1298, 49] width 12 height 12
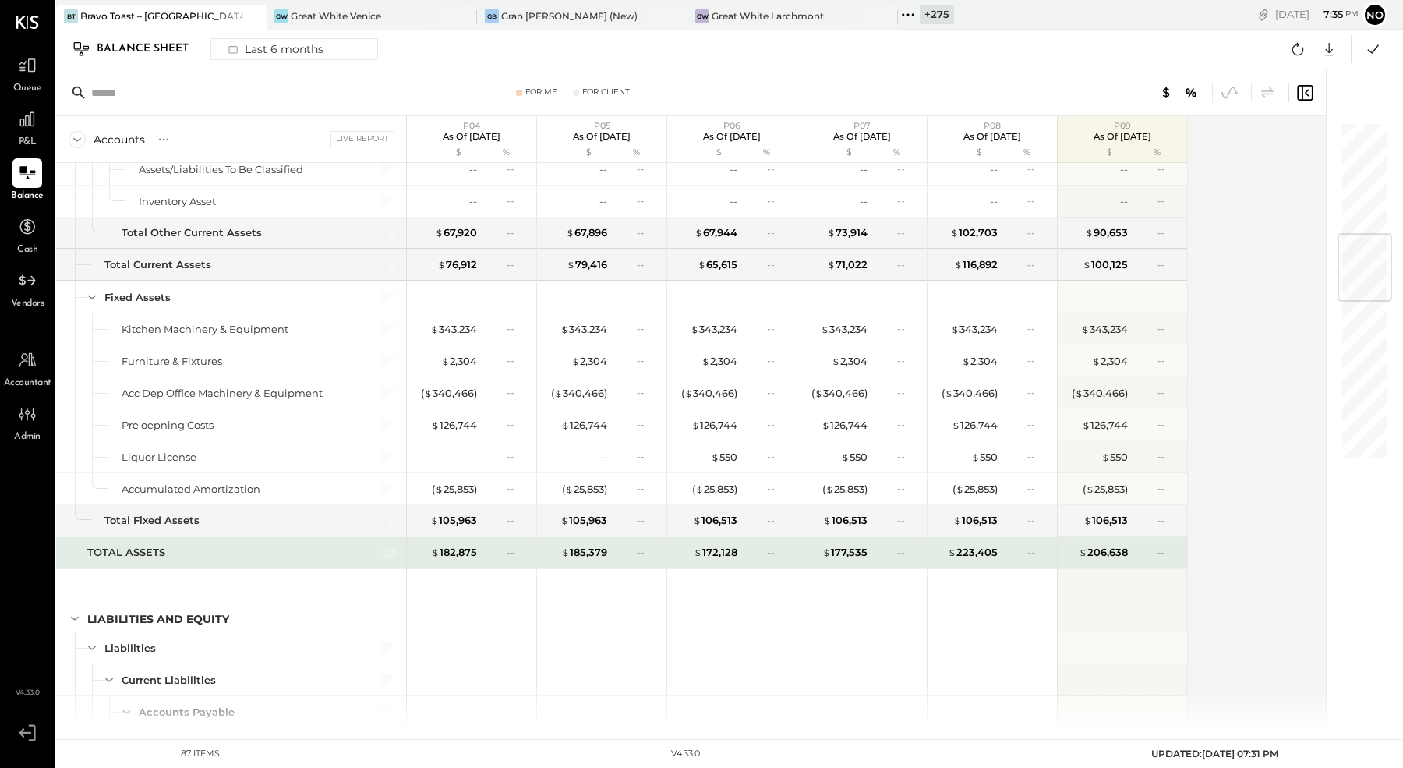
scroll to position [937, 0]
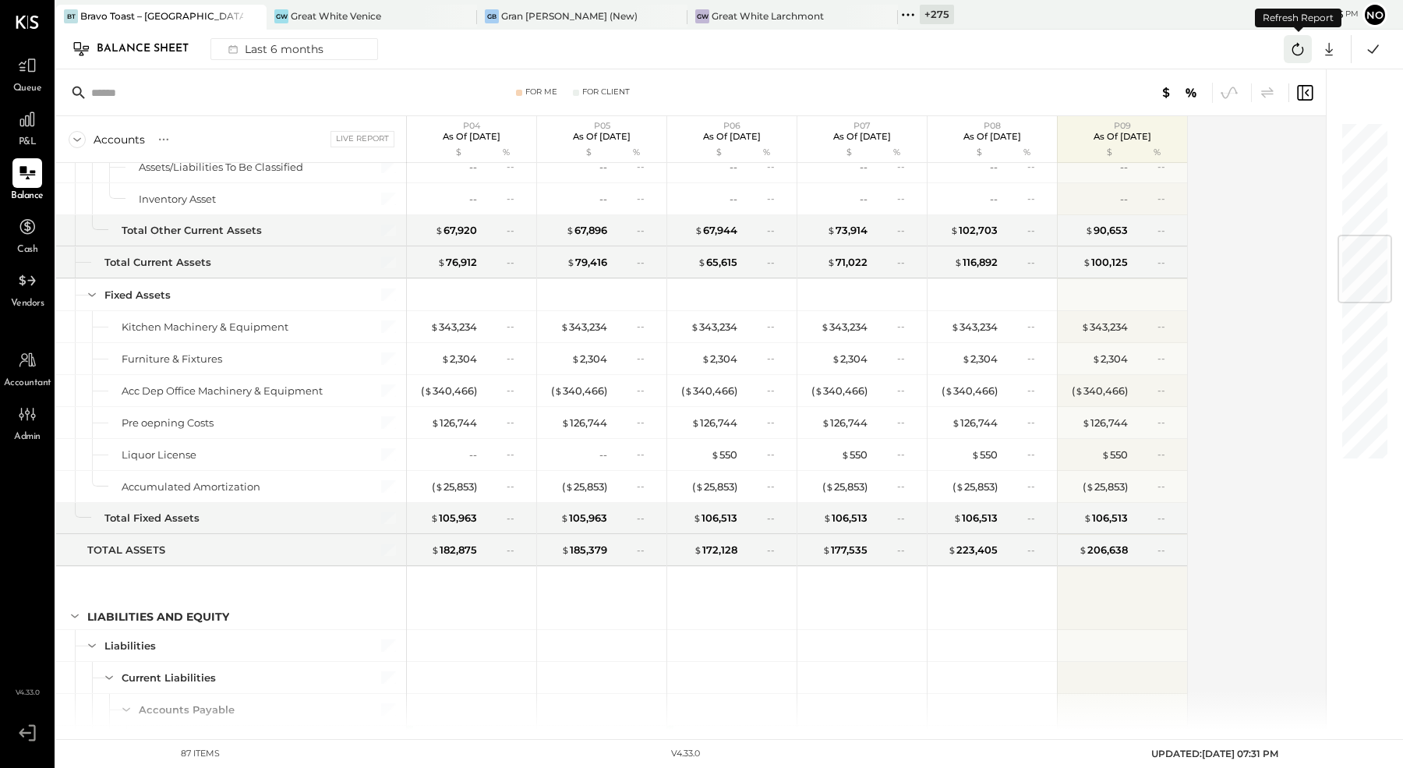
click at [1294, 50] on icon at bounding box center [1297, 49] width 20 height 20
click at [1297, 53] on icon at bounding box center [1297, 49] width 20 height 20
click at [1296, 49] on icon at bounding box center [1297, 49] width 20 height 20
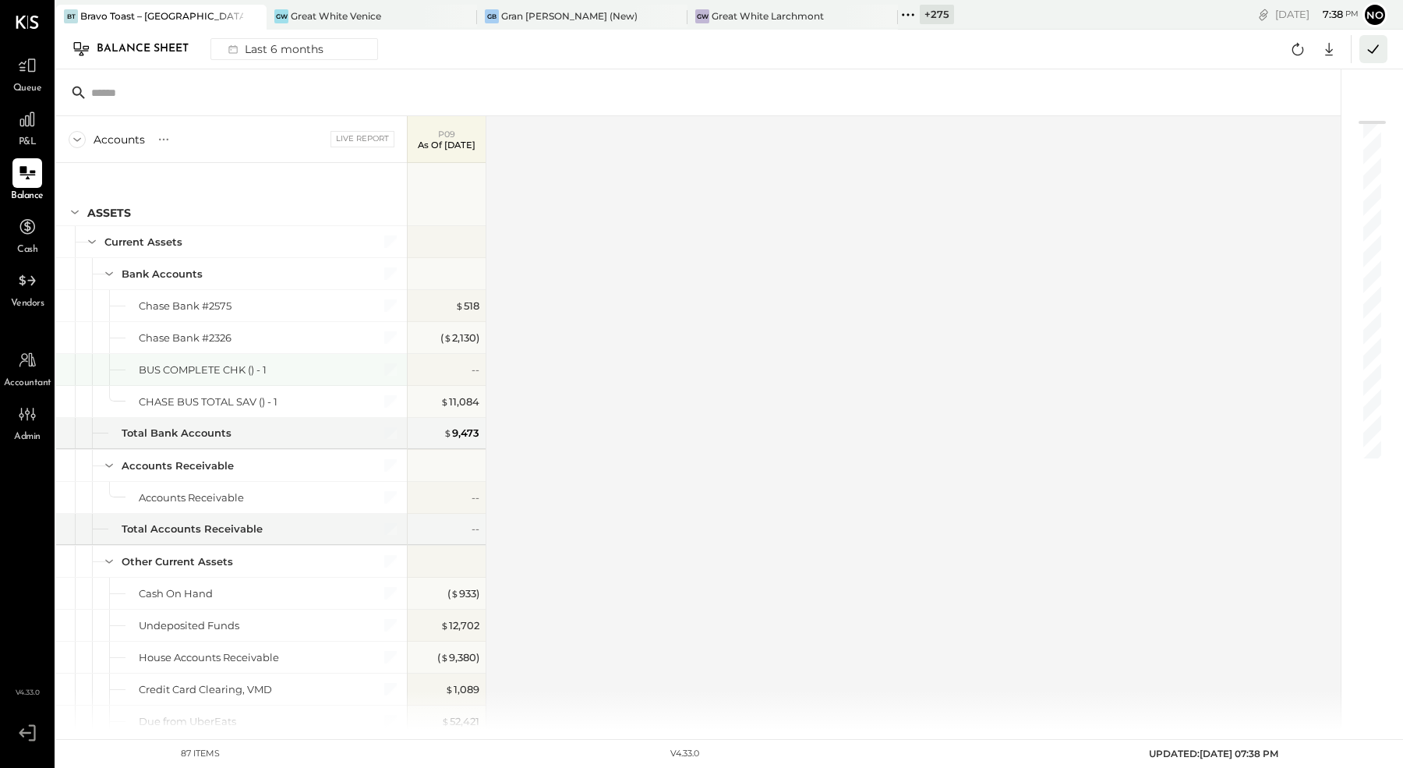
click at [1374, 48] on icon at bounding box center [1373, 49] width 20 height 20
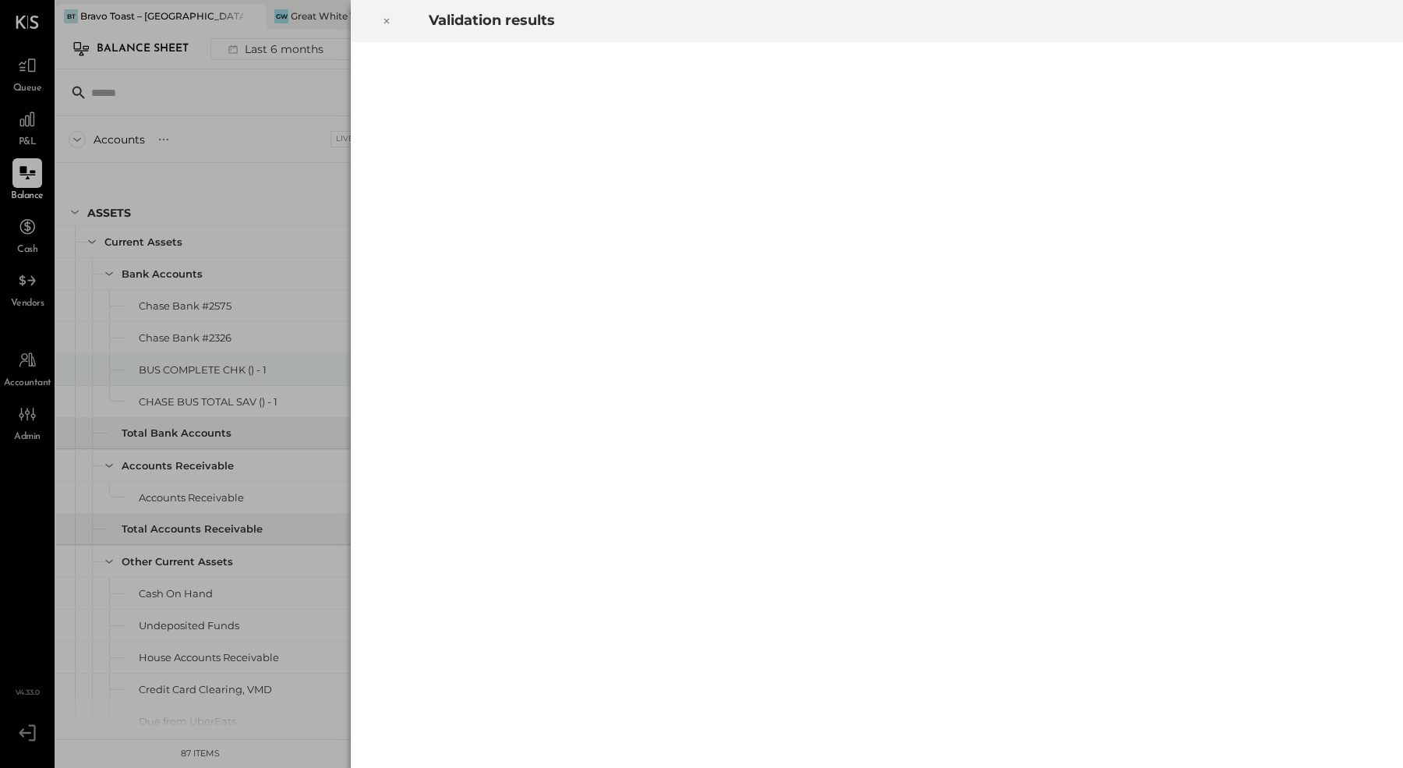
click at [383, 23] on icon at bounding box center [386, 21] width 9 height 19
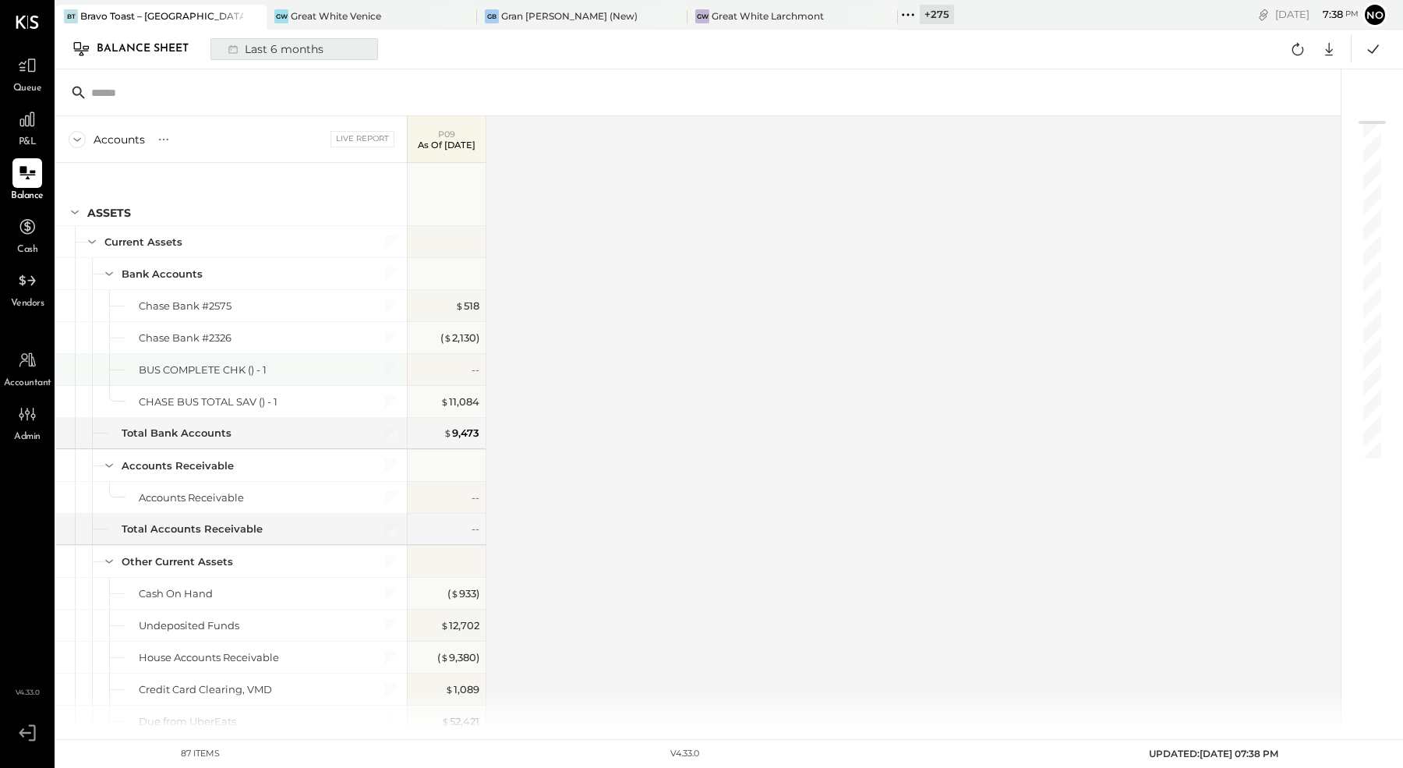
click at [295, 58] on div "Last 6 months" at bounding box center [274, 49] width 111 height 20
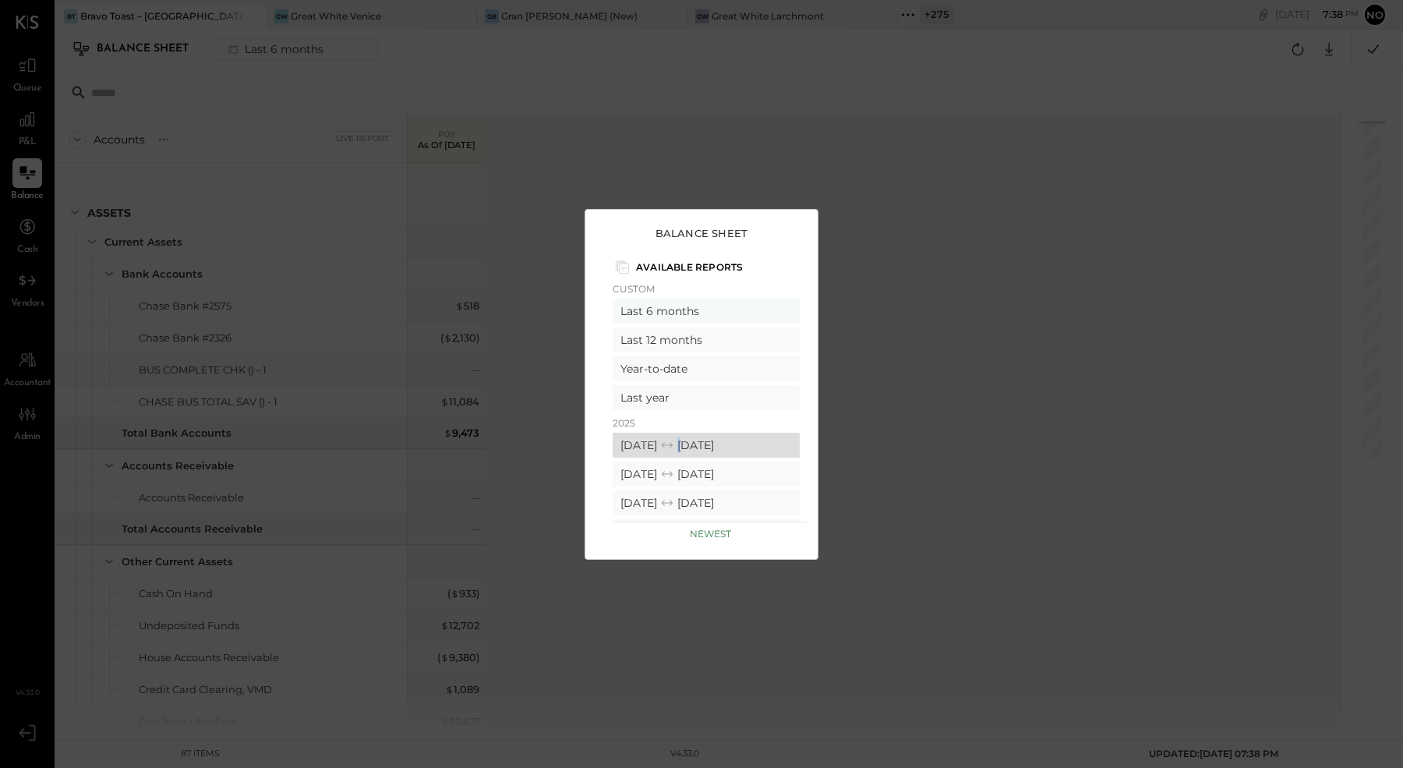
click at [703, 449] on div "08/25/2025 09/28/2025" at bounding box center [706, 444] width 187 height 25
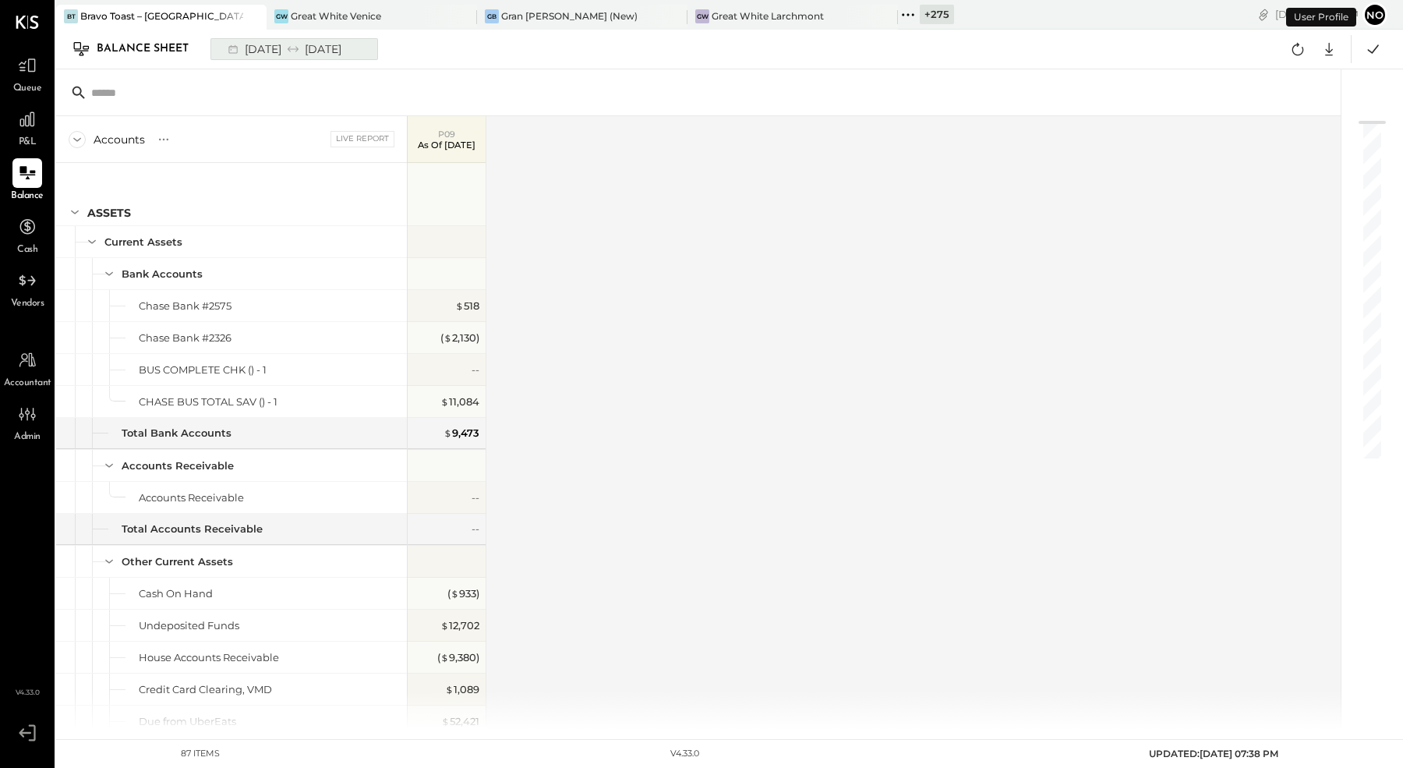
click at [291, 48] on div "08/25/2025 09/28/2025" at bounding box center [283, 49] width 129 height 20
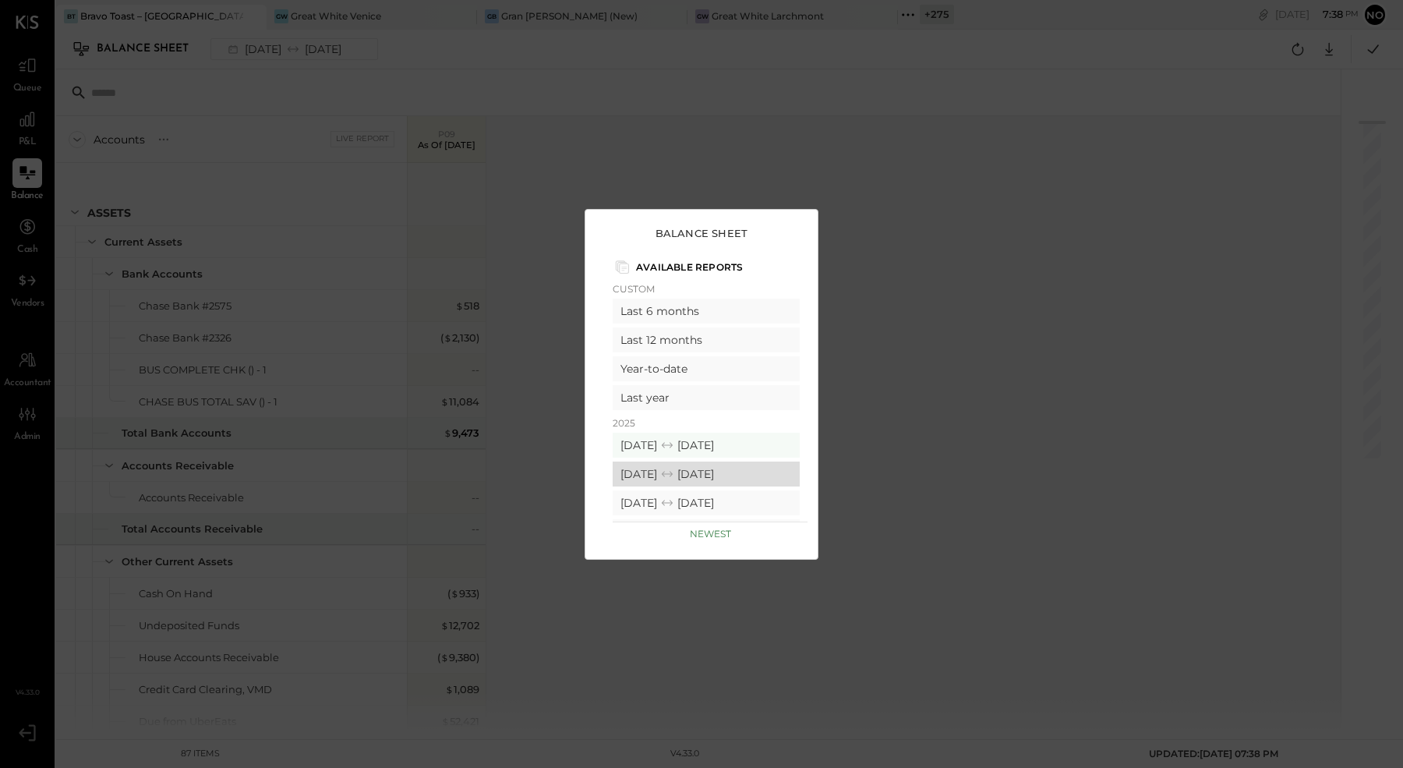
click at [701, 475] on div "07/28/2025 08/24/2025" at bounding box center [706, 473] width 187 height 25
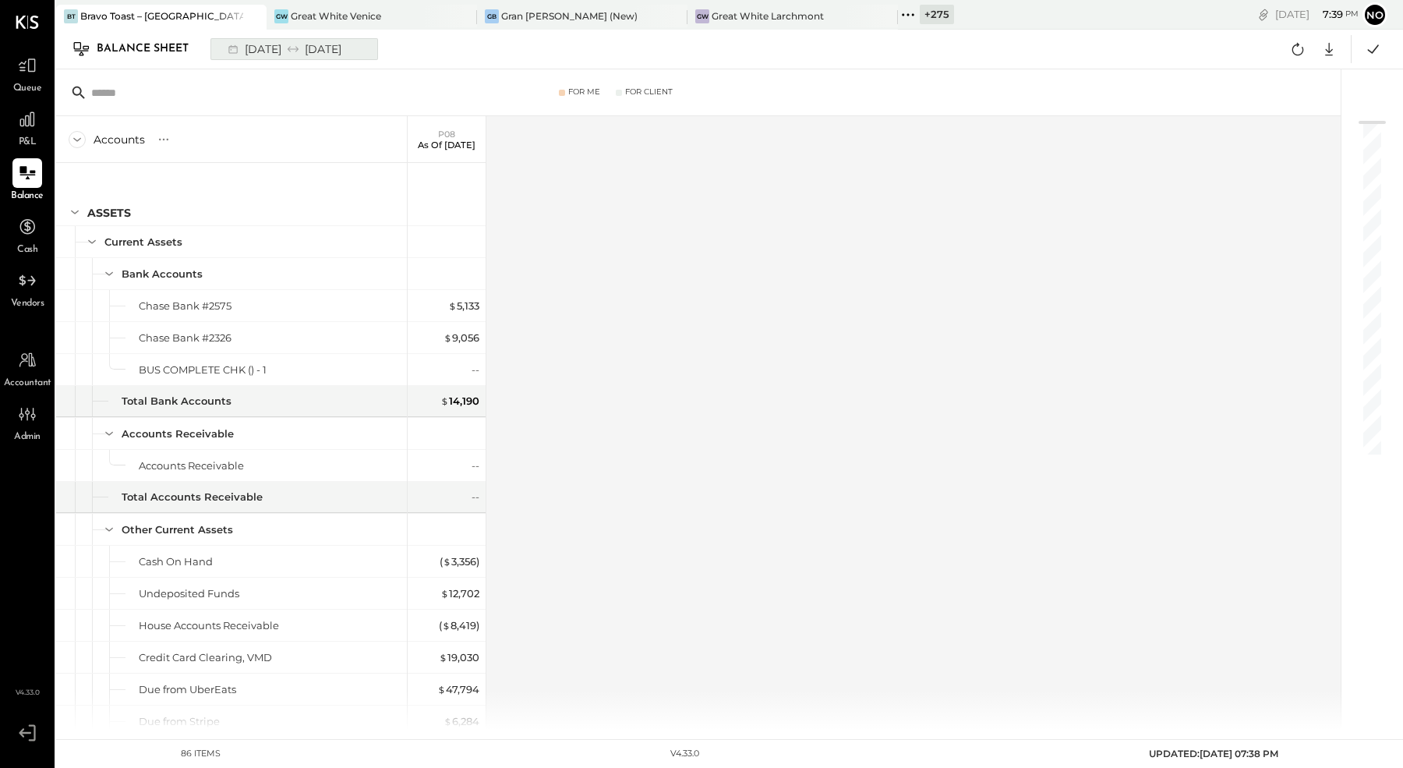
click at [348, 50] on div "07/28/2025 08/24/2025" at bounding box center [283, 49] width 129 height 20
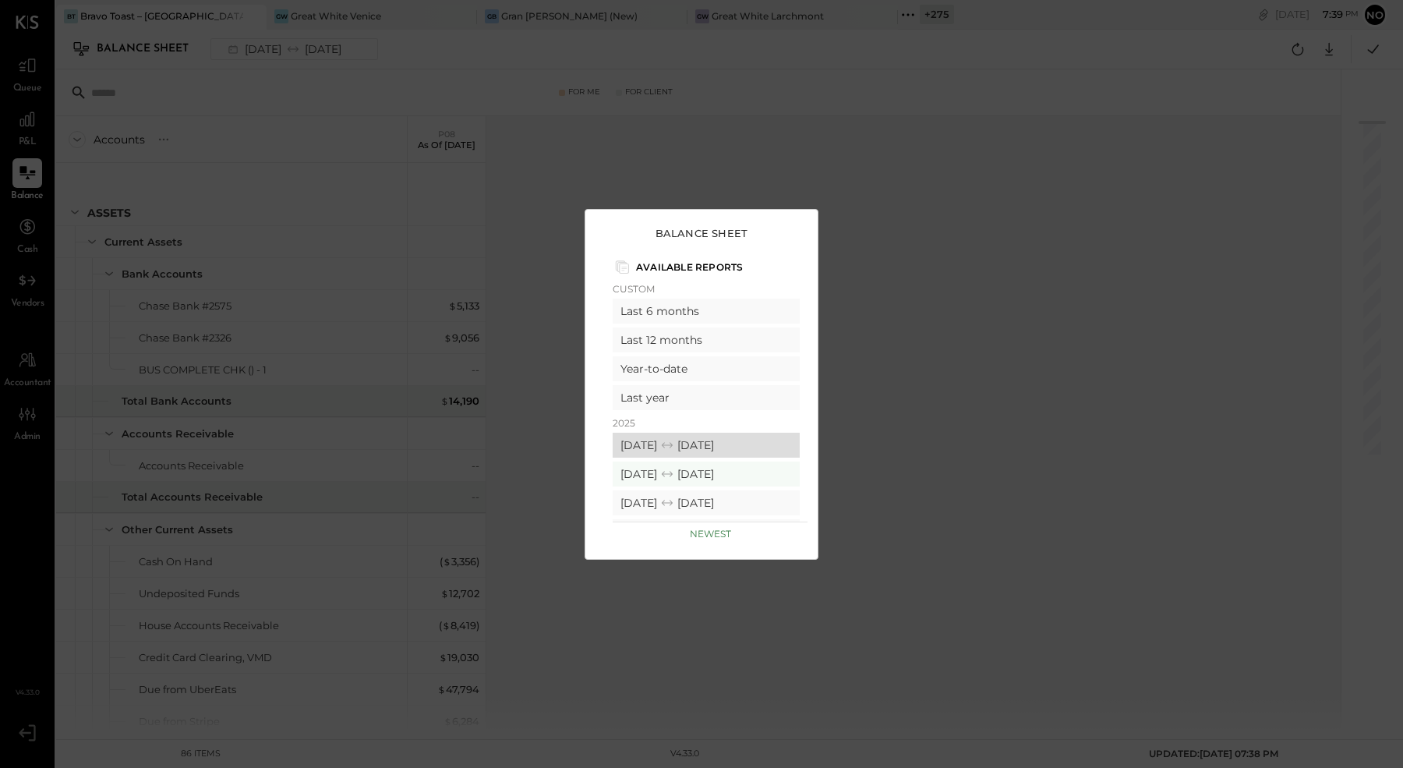
click at [704, 446] on div "08/25/2025 09/28/2025" at bounding box center [706, 444] width 187 height 25
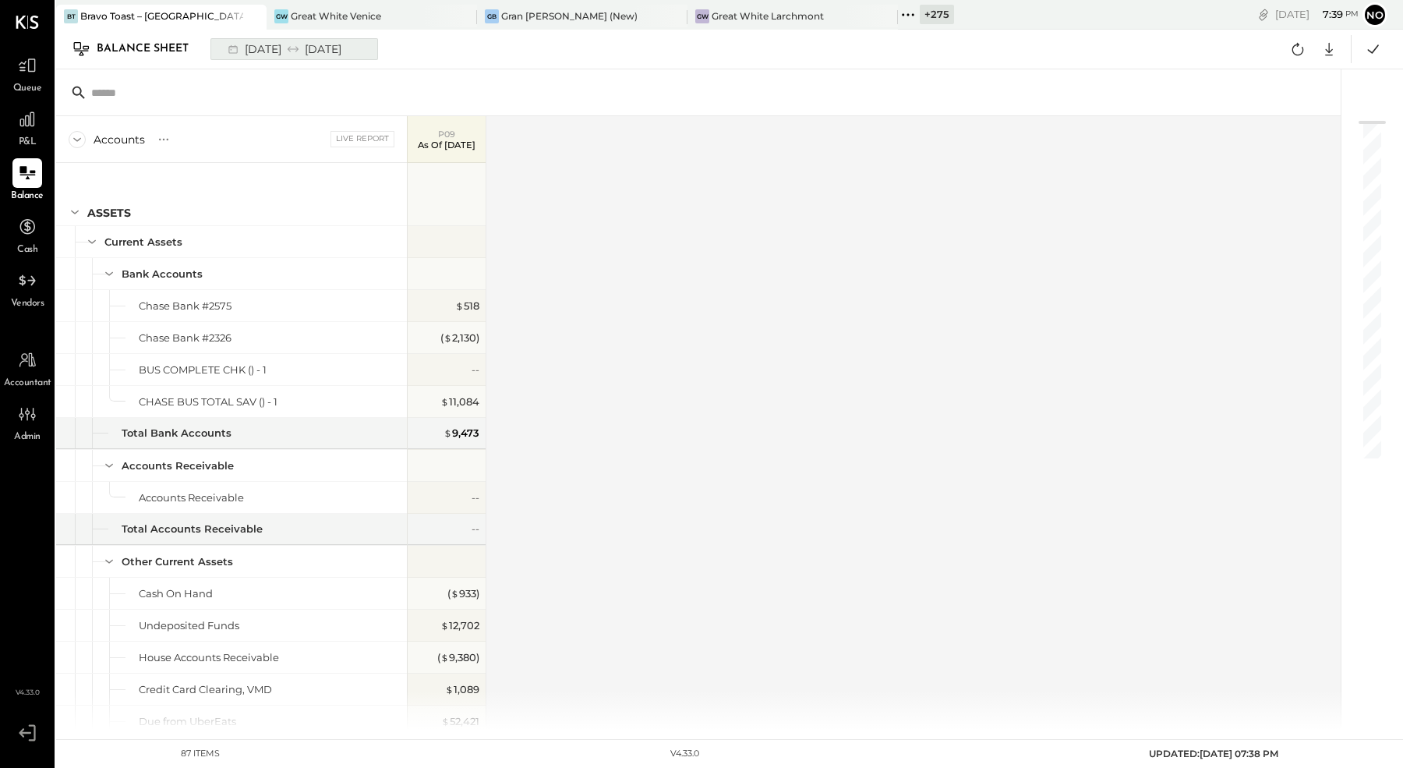
click at [348, 58] on div "08/25/2025 09/28/2025" at bounding box center [283, 49] width 129 height 20
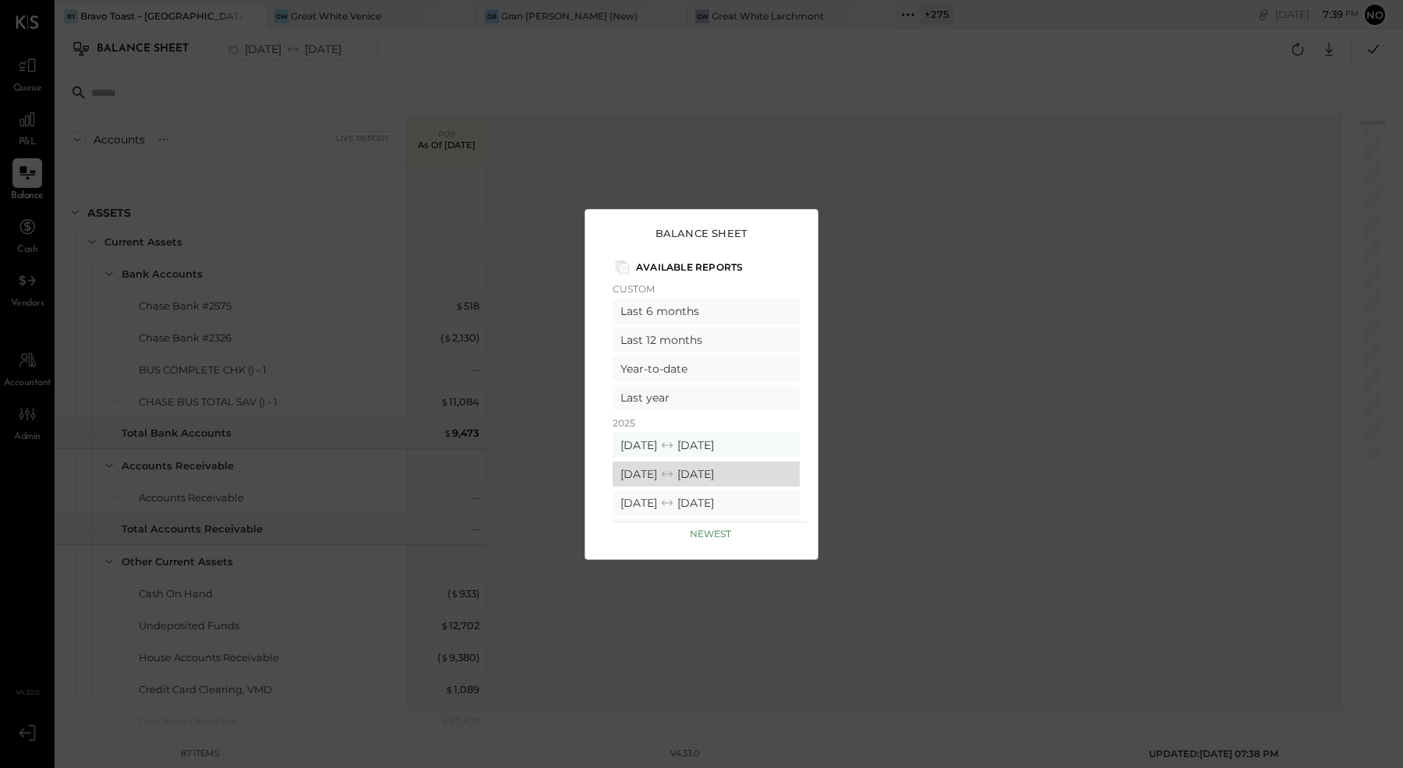
click at [697, 478] on div "07/28/2025 08/24/2025" at bounding box center [706, 473] width 187 height 25
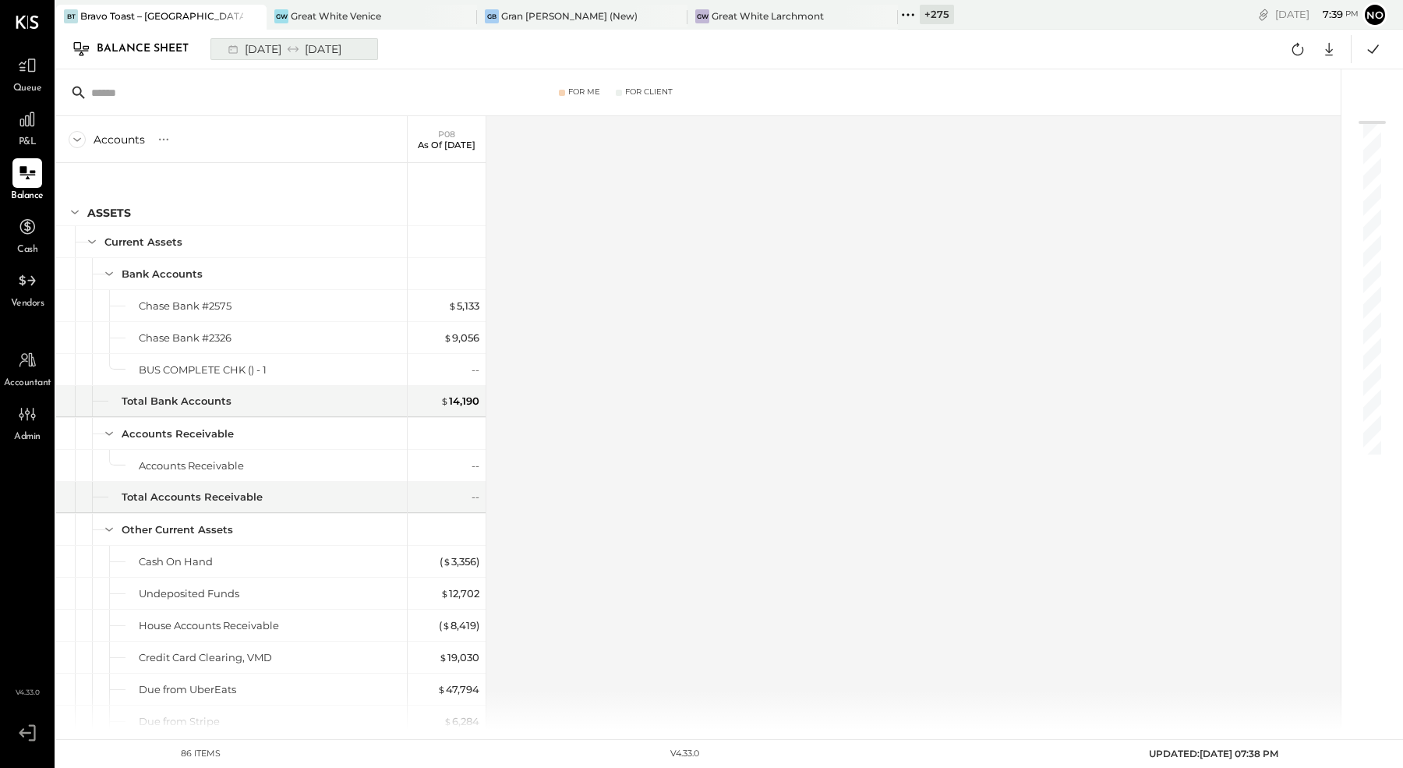
click at [341, 54] on div "07/28/2025 08/24/2025" at bounding box center [283, 49] width 129 height 20
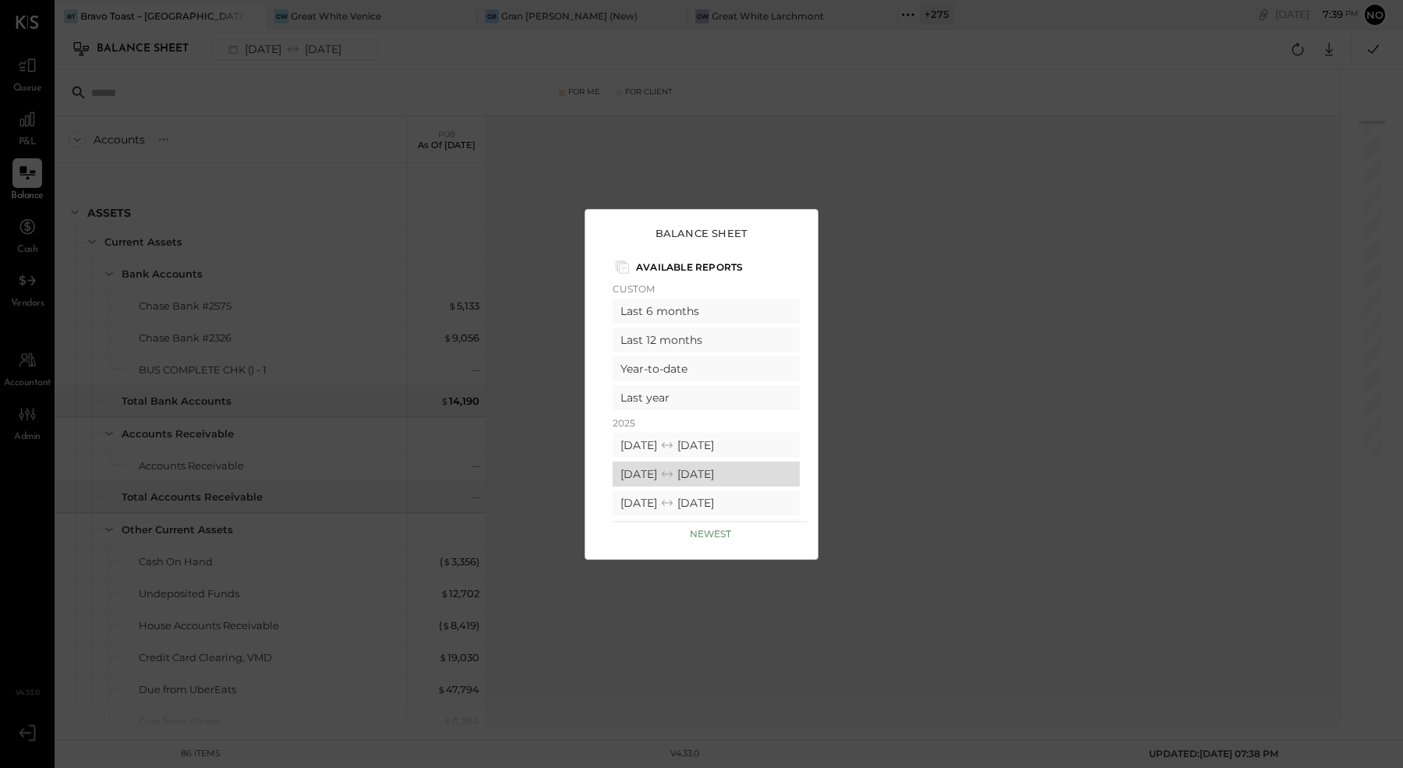
click at [672, 470] on div "07/28/2025 08/24/2025" at bounding box center [706, 473] width 187 height 25
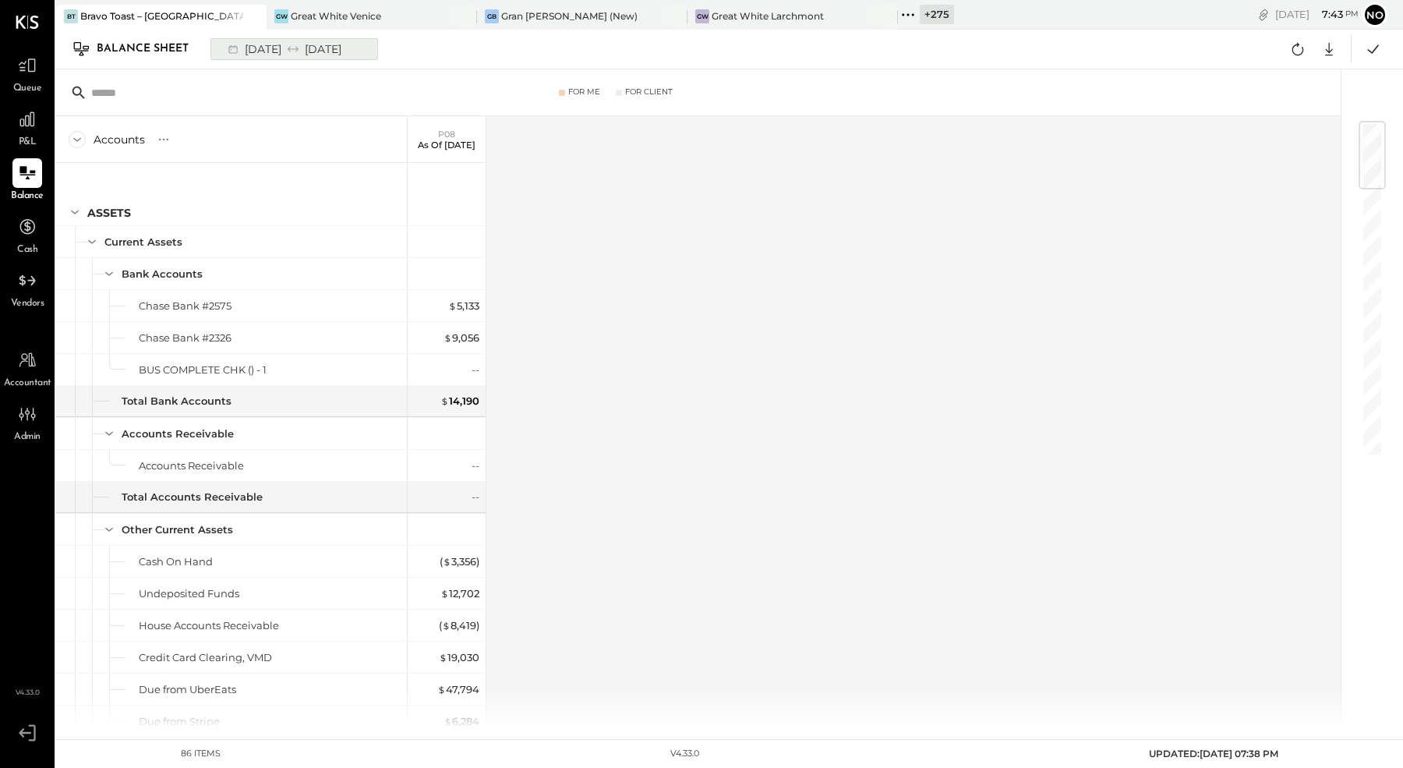
click at [337, 55] on div "07/28/2025 08/24/2025" at bounding box center [283, 49] width 129 height 20
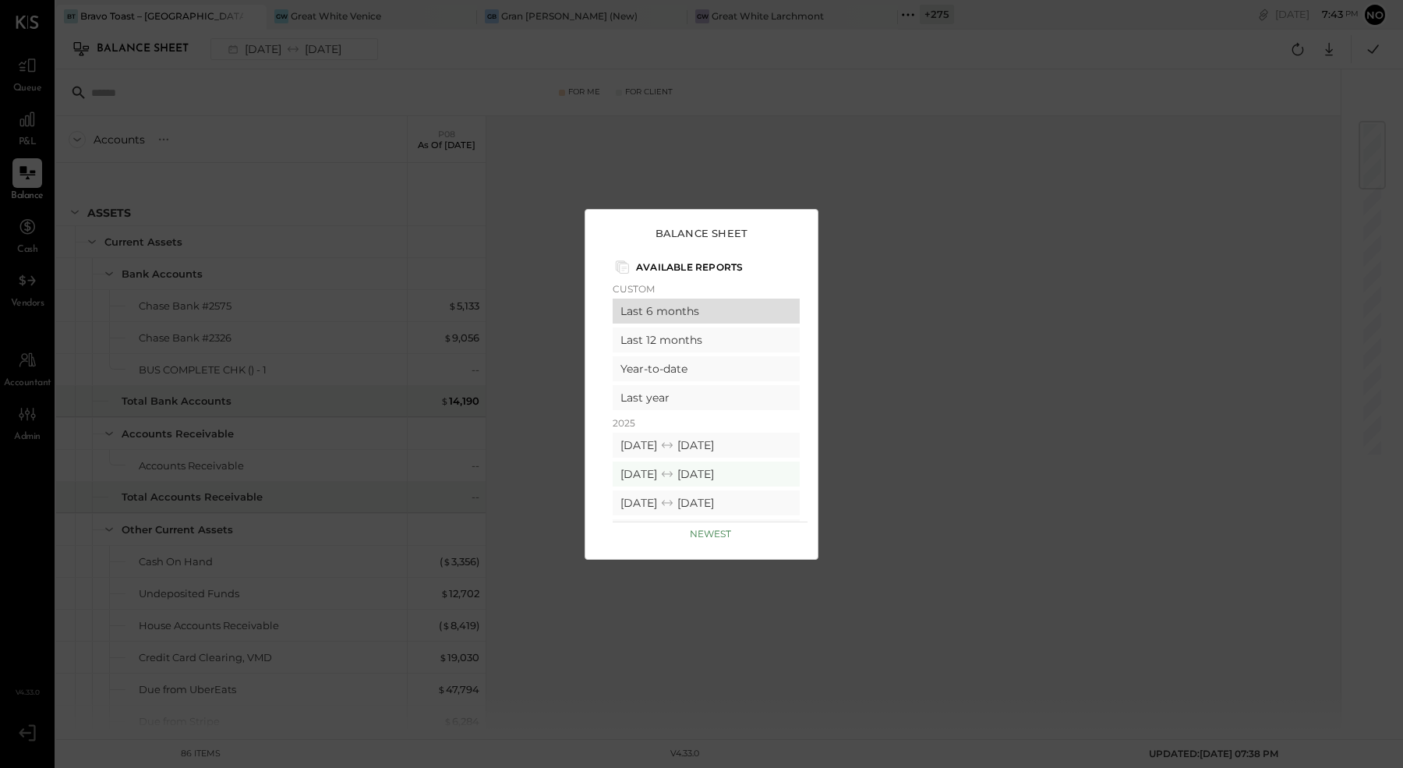
click at [677, 313] on div "Last 6 months" at bounding box center [706, 310] width 187 height 25
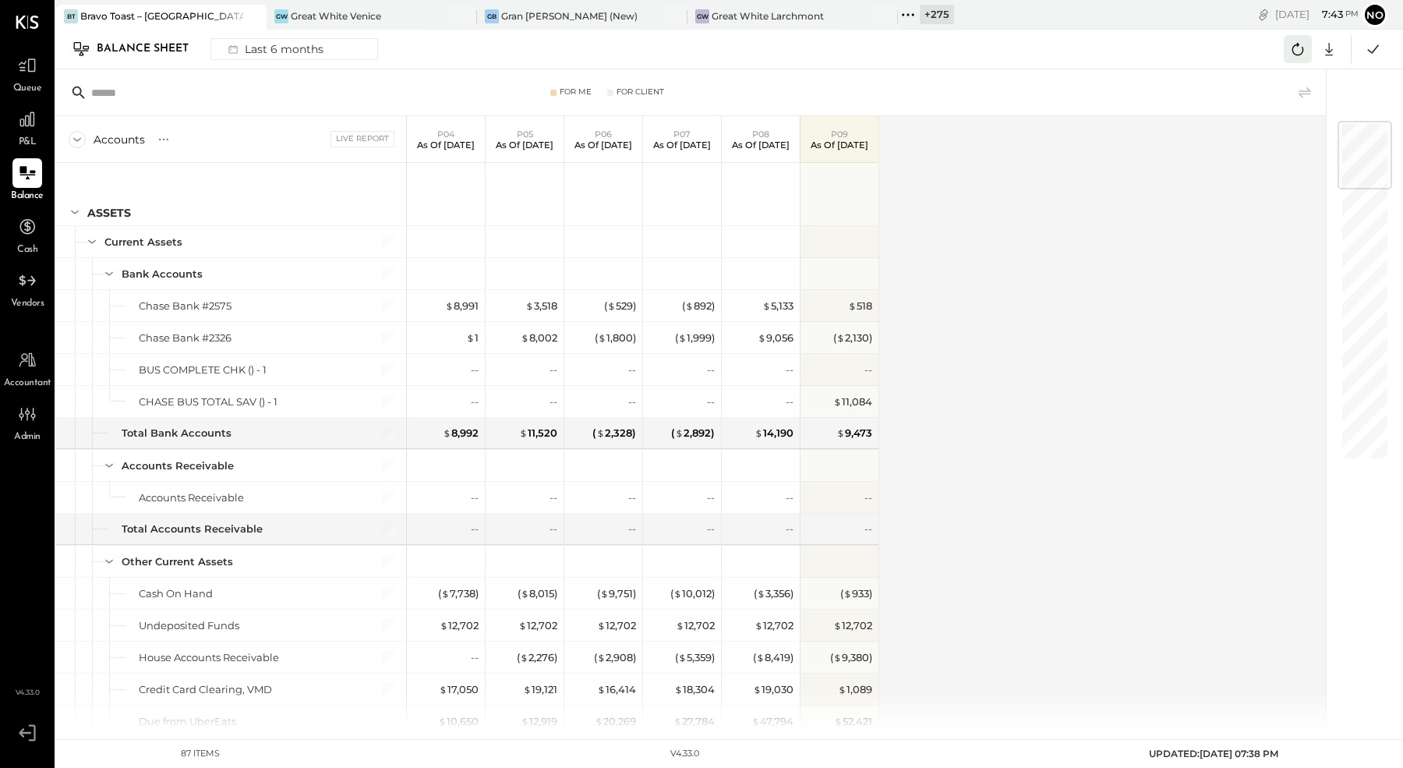
click at [1305, 47] on icon at bounding box center [1297, 49] width 20 height 20
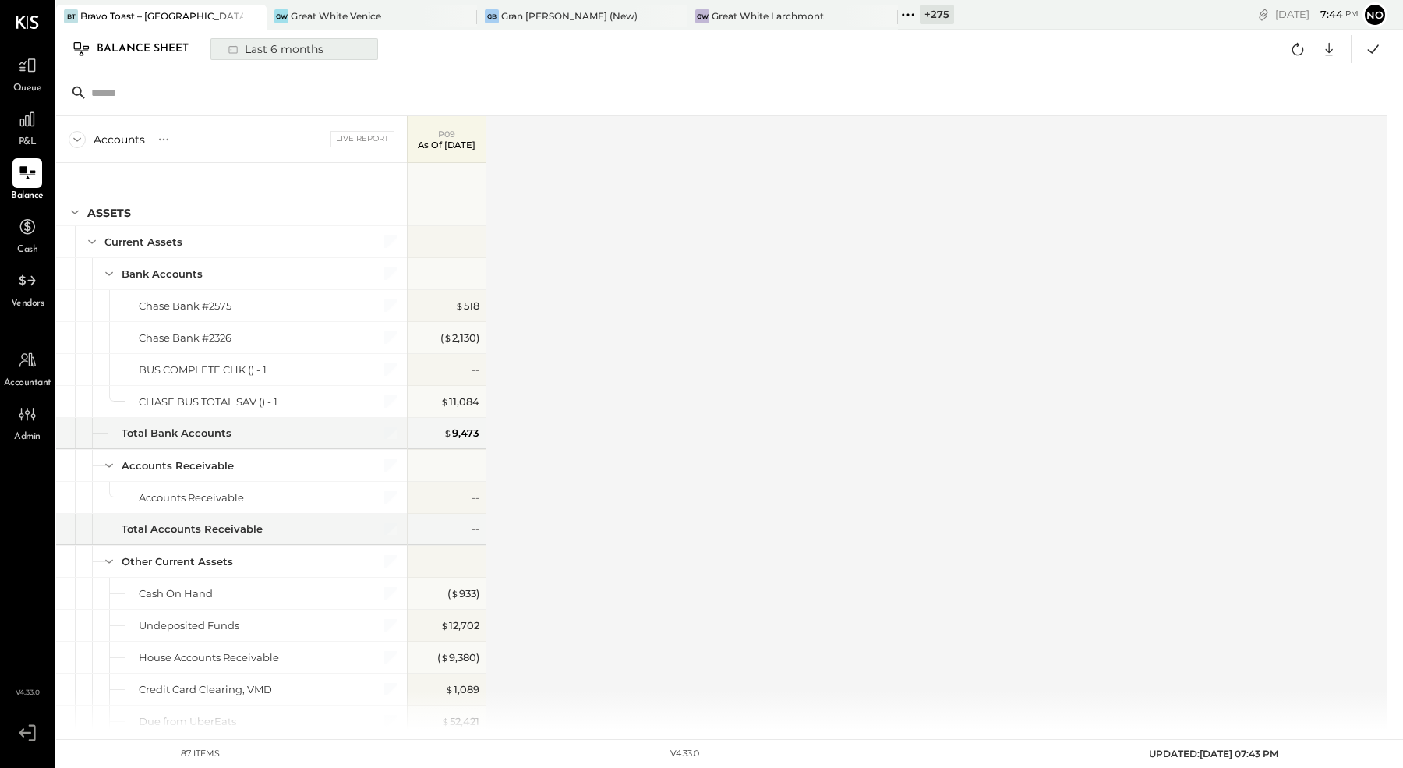
click at [317, 55] on div "Last 6 months" at bounding box center [274, 49] width 111 height 20
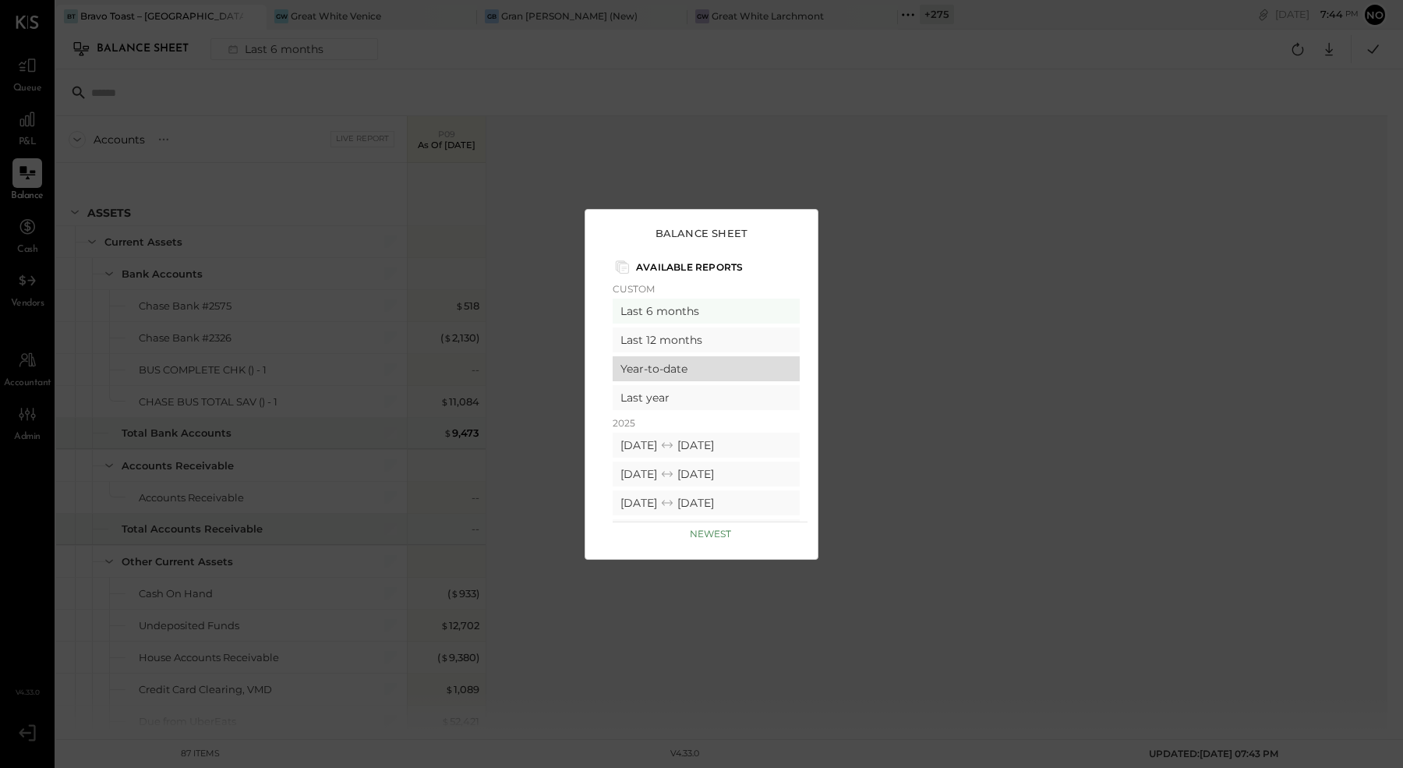
click at [685, 373] on div "Year-to-date" at bounding box center [706, 368] width 187 height 25
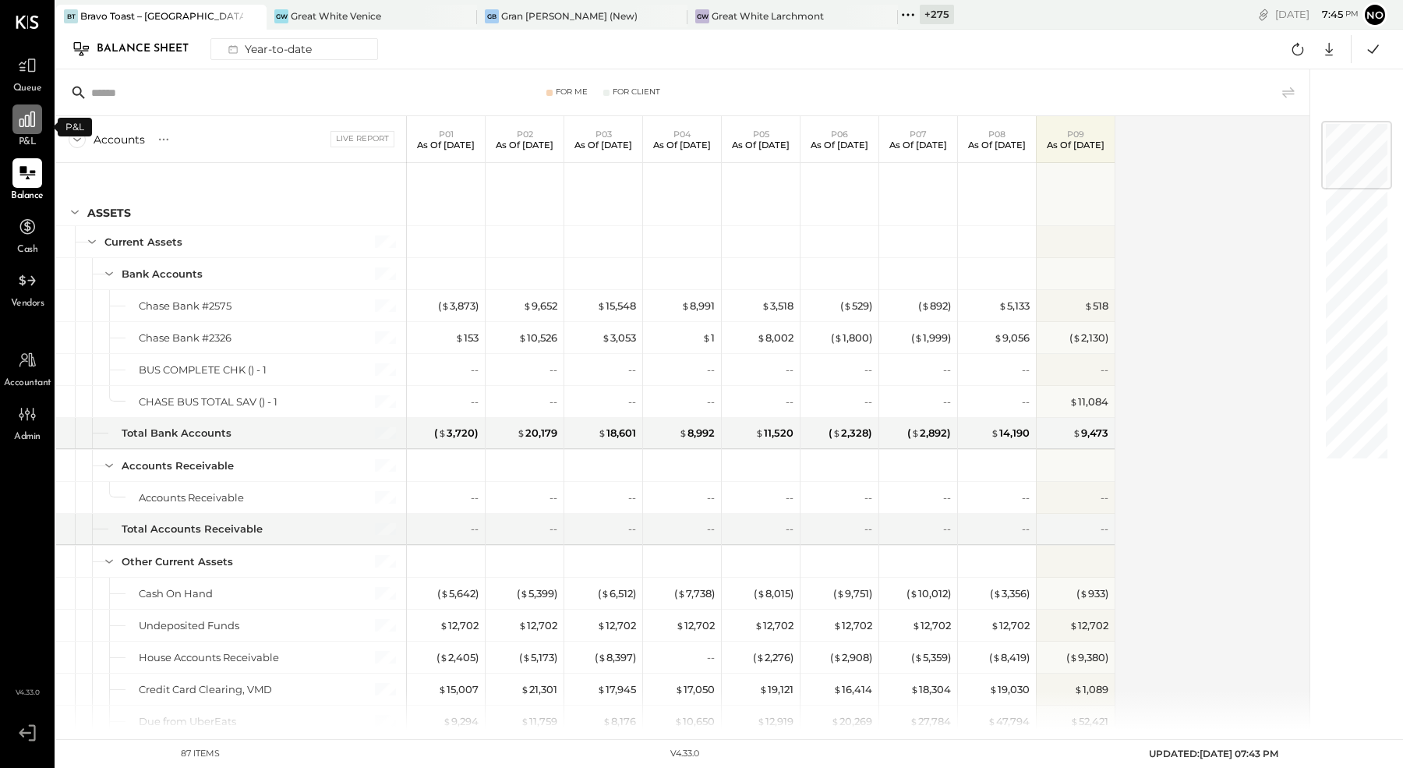
click at [18, 131] on div at bounding box center [27, 119] width 30 height 30
